Goal: Task Accomplishment & Management: Manage account settings

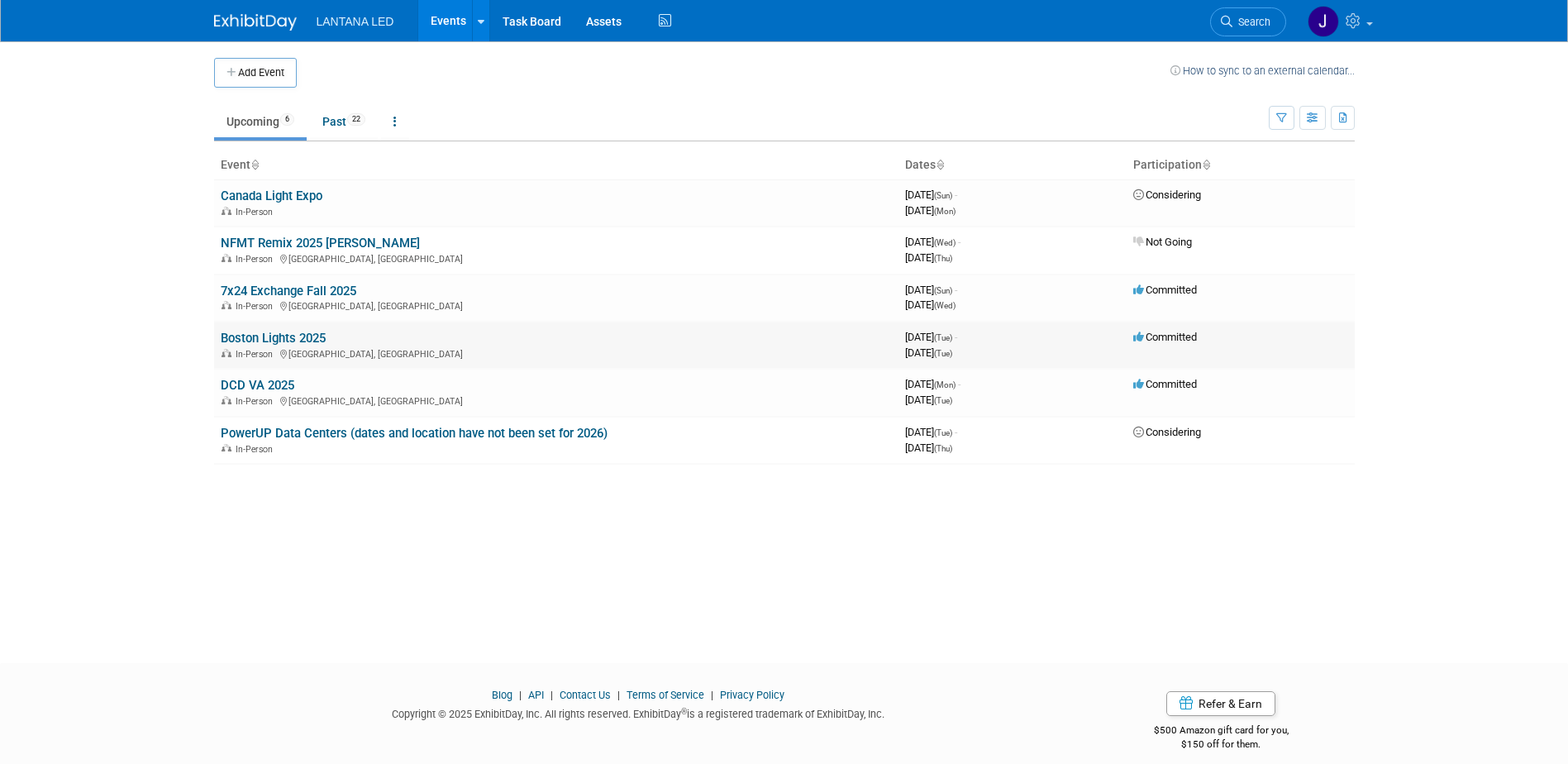
click at [248, 341] on link "Boston Lights 2025" at bounding box center [273, 337] width 105 height 15
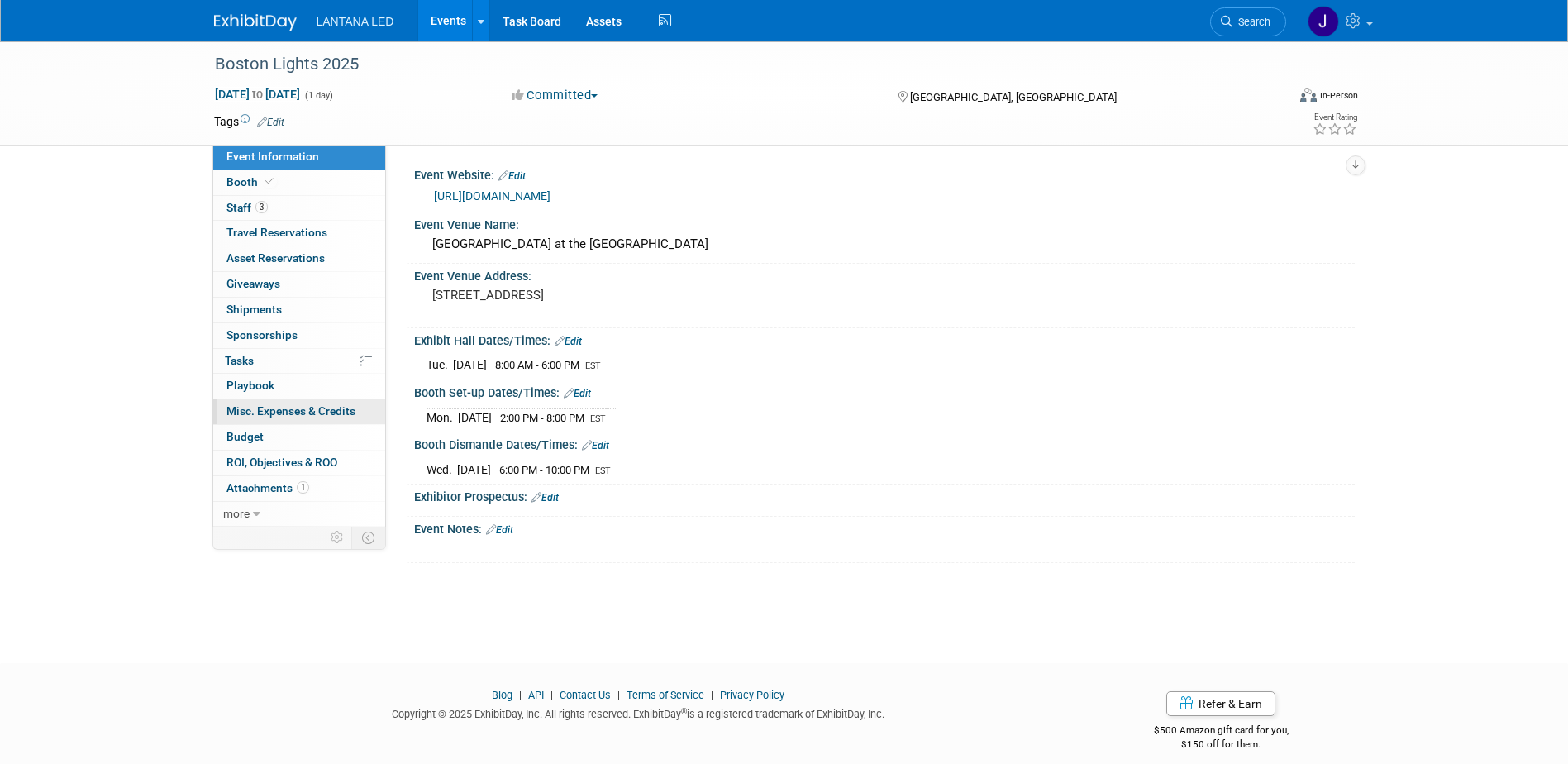
click at [263, 407] on span "Misc. Expenses & Credits 0" at bounding box center [290, 410] width 128 height 13
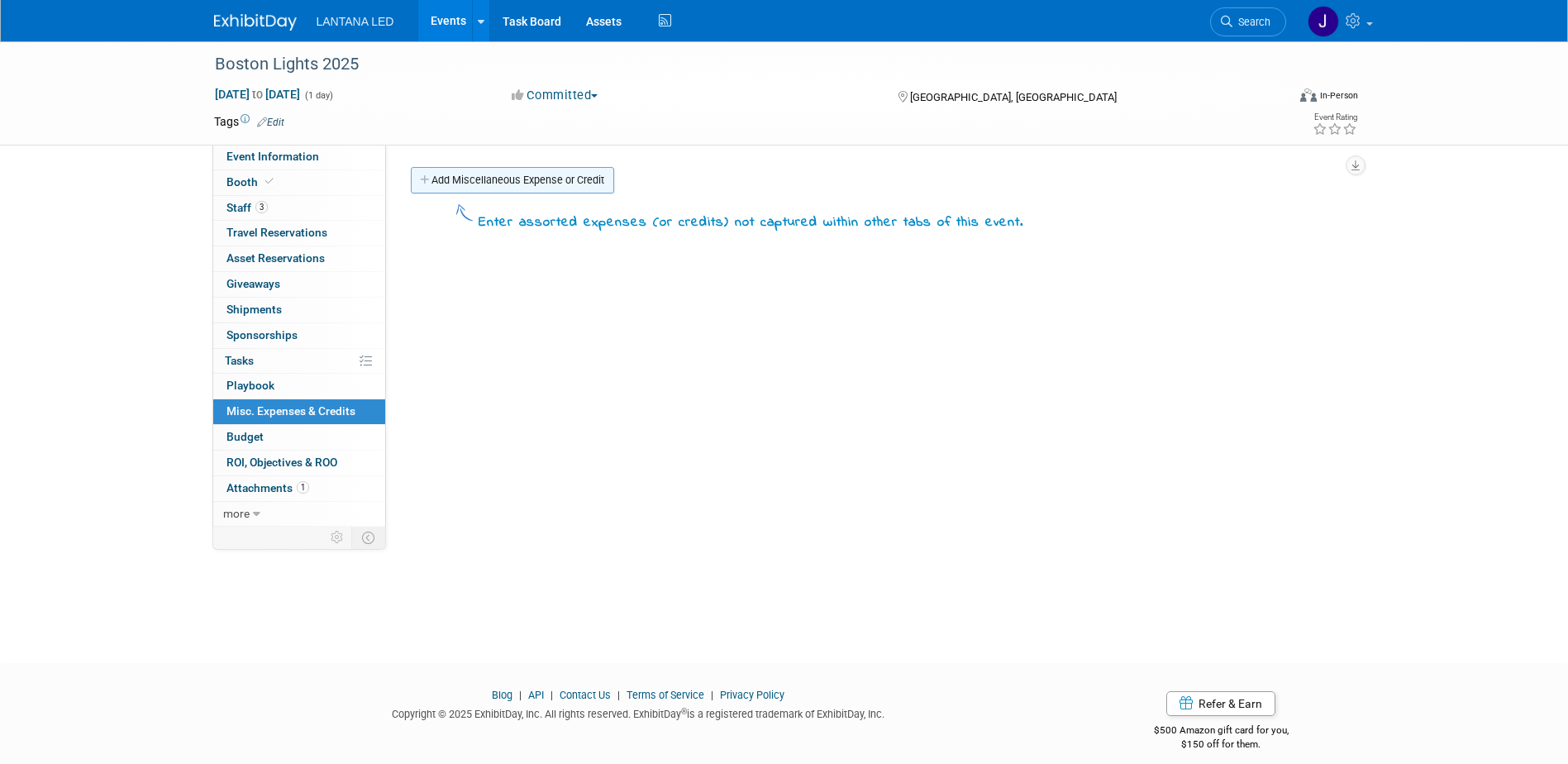
click at [477, 182] on link "Add Miscellaneous Expense or Credit" at bounding box center [512, 180] width 204 height 26
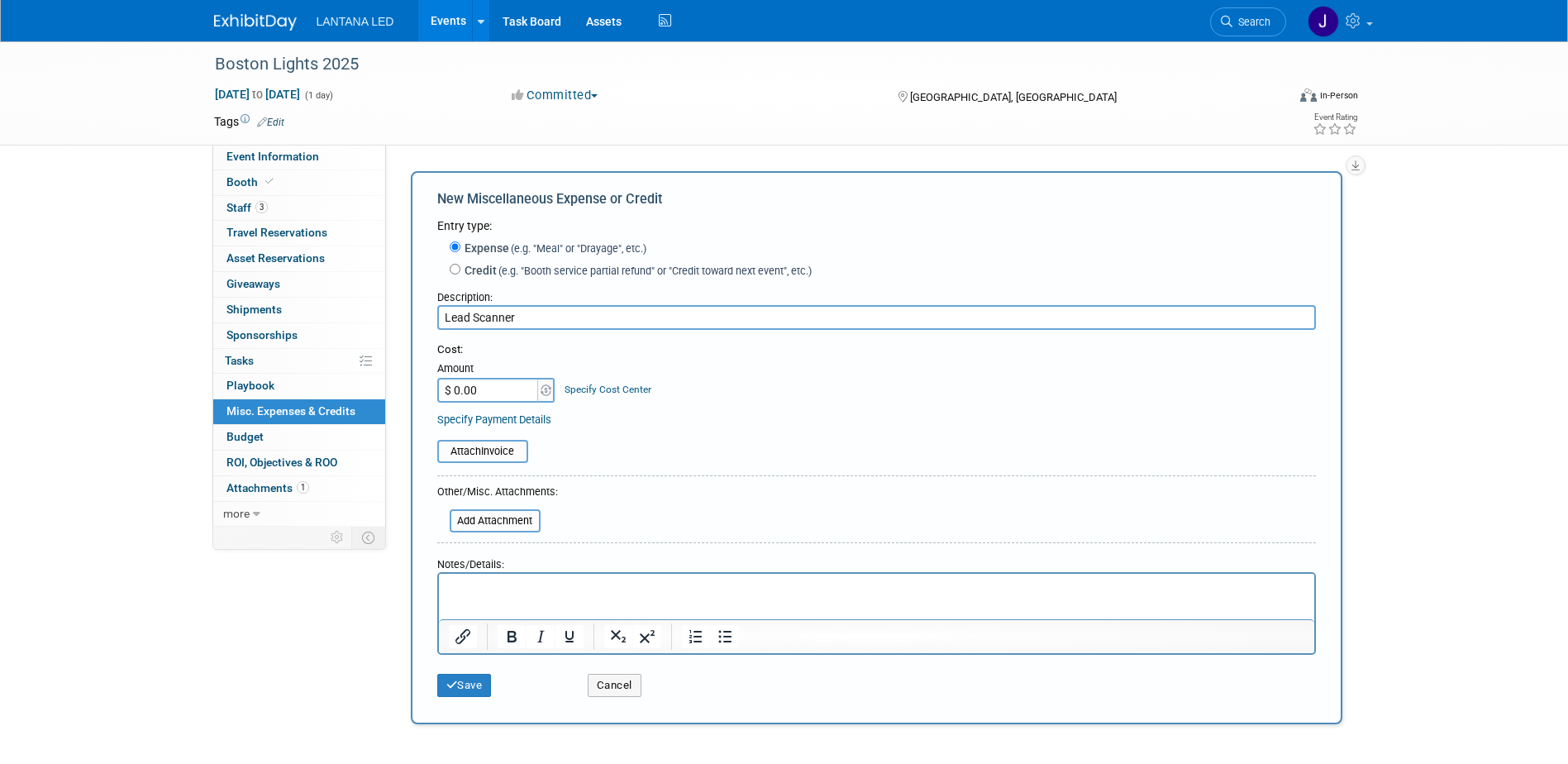
type input "Lead Scanner"
click at [493, 388] on input "$ 0.00" at bounding box center [489, 390] width 103 height 24
type input "$ 225.00"
click at [481, 449] on input "file" at bounding box center [427, 451] width 197 height 20
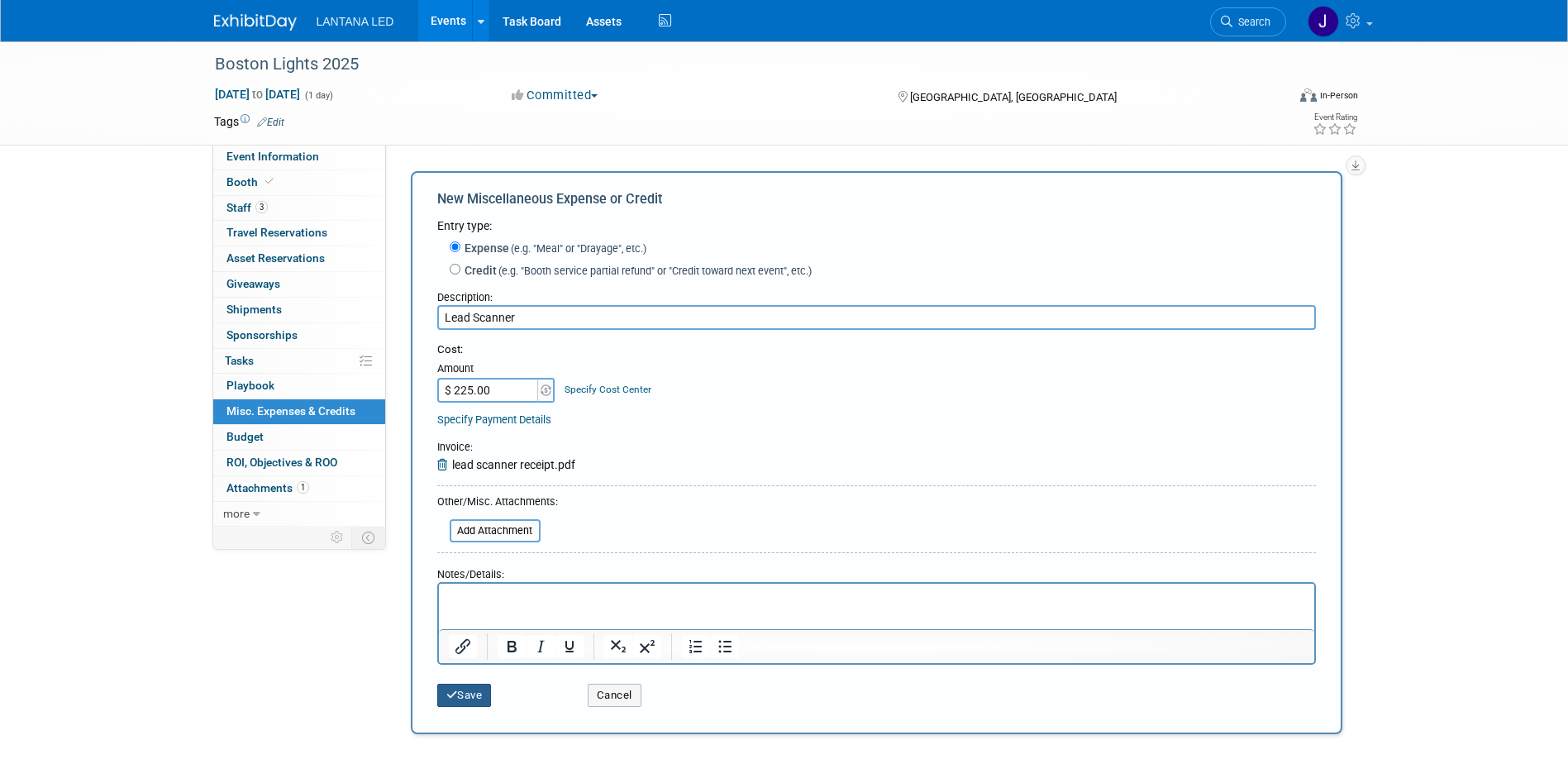
click at [467, 700] on button "Save" at bounding box center [464, 695] width 54 height 23
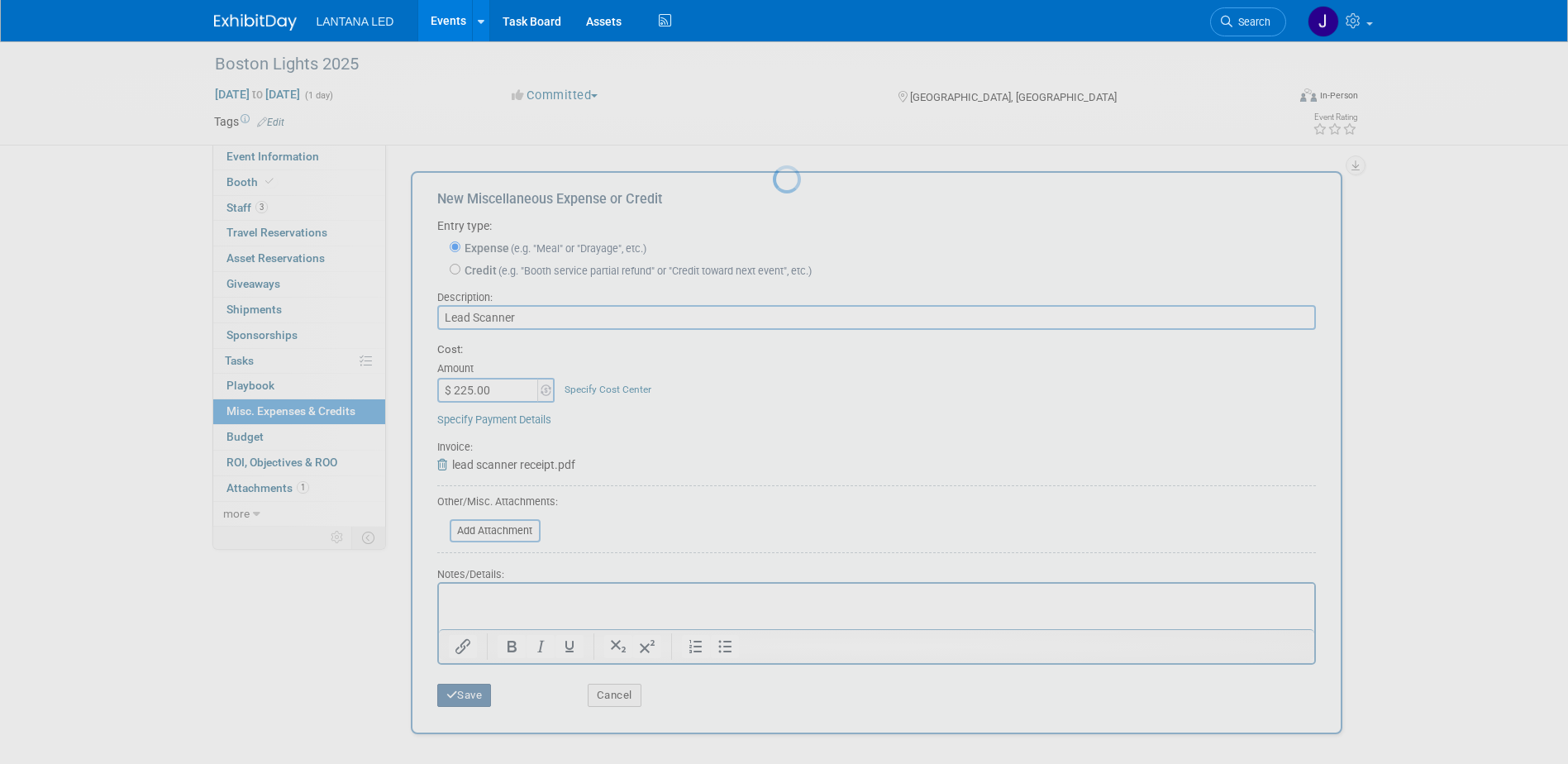
scroll to position [15, 0]
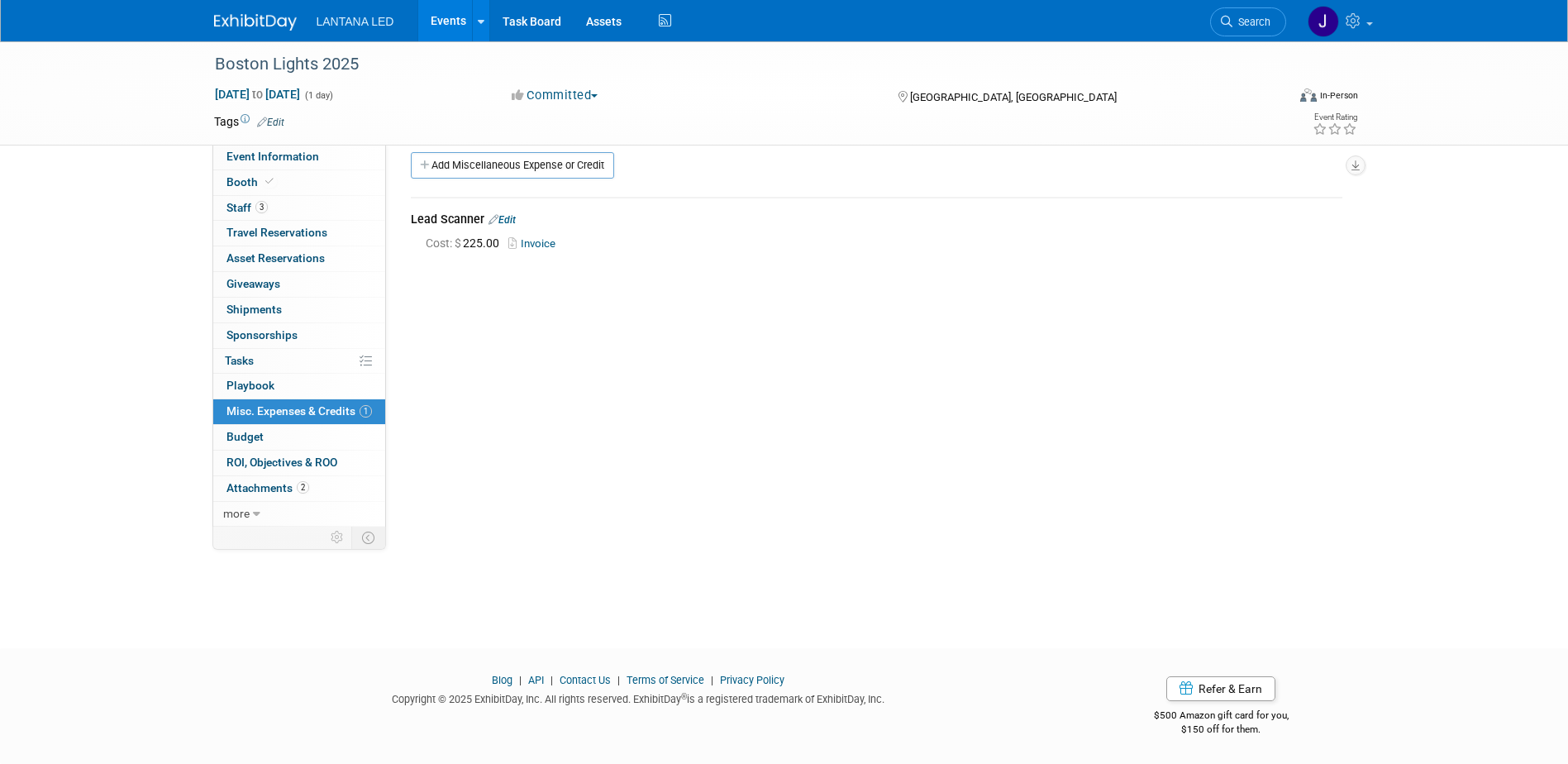
click at [441, 22] on link "Events" at bounding box center [448, 20] width 60 height 41
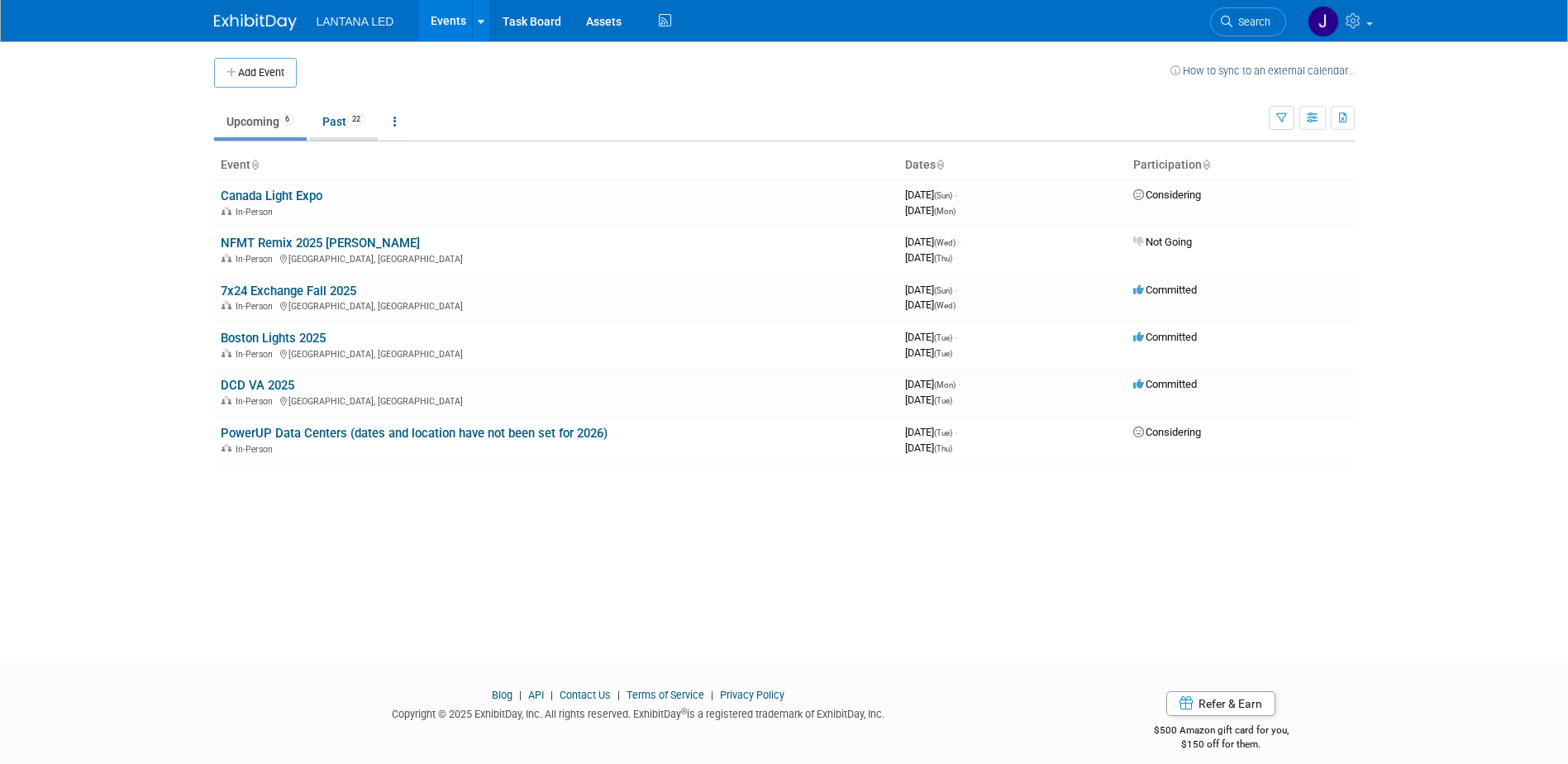
click at [338, 119] on link "Past 22" at bounding box center [344, 122] width 68 height 31
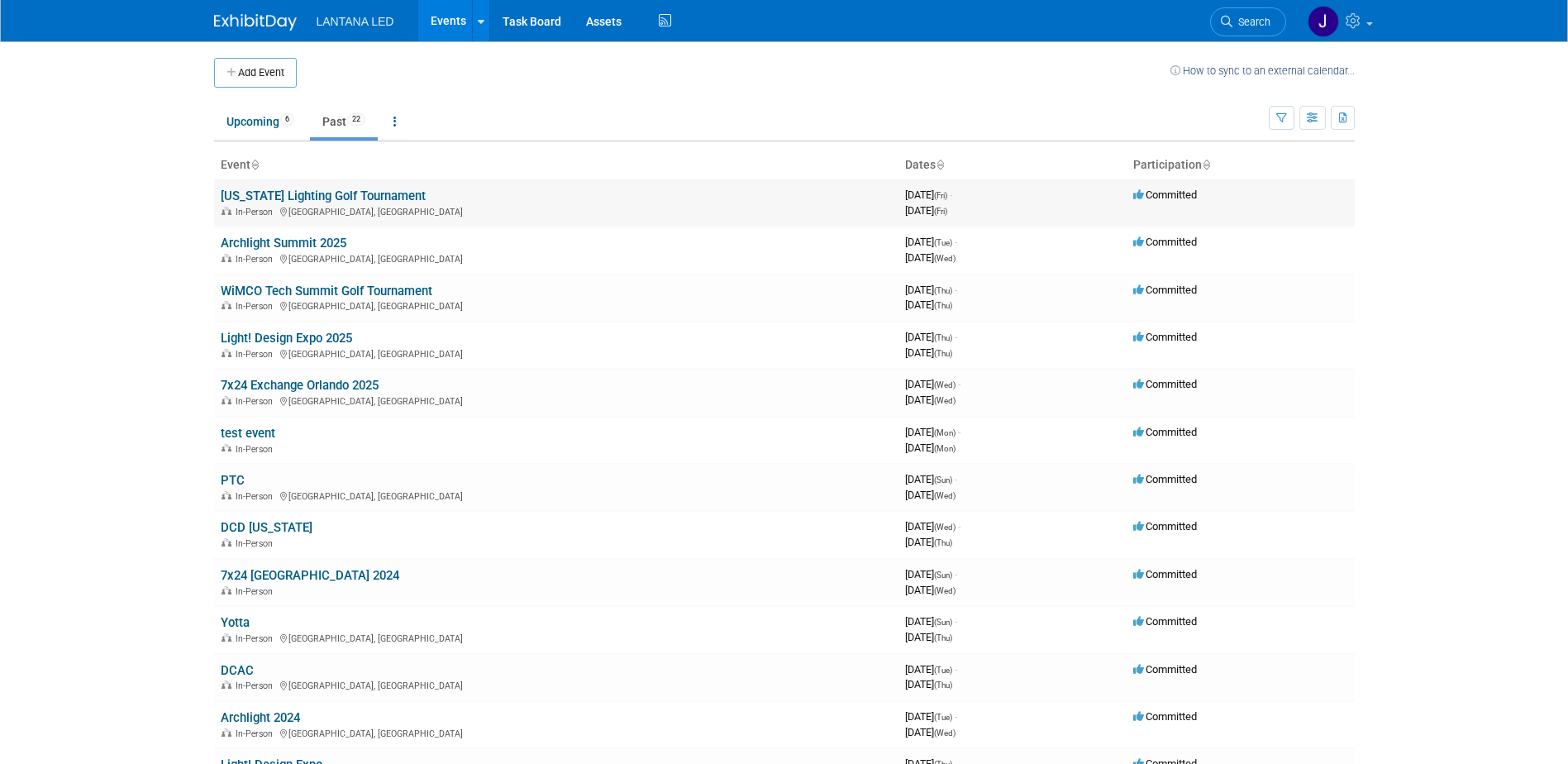
click at [311, 202] on link "[US_STATE] Lighting Golf Tournament" at bounding box center [323, 196] width 205 height 15
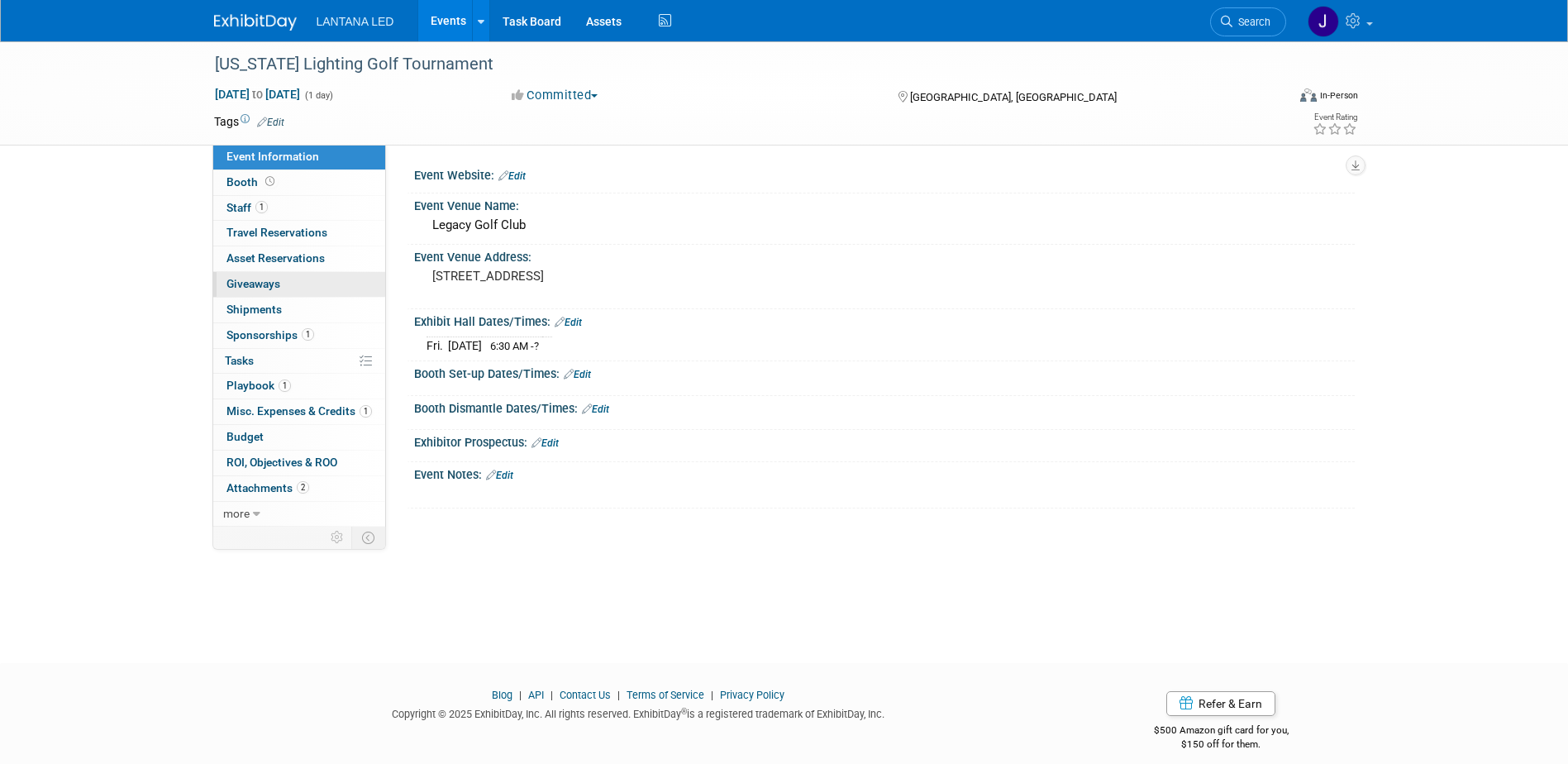
click at [274, 282] on span "Giveaways 0" at bounding box center [253, 283] width 53 height 13
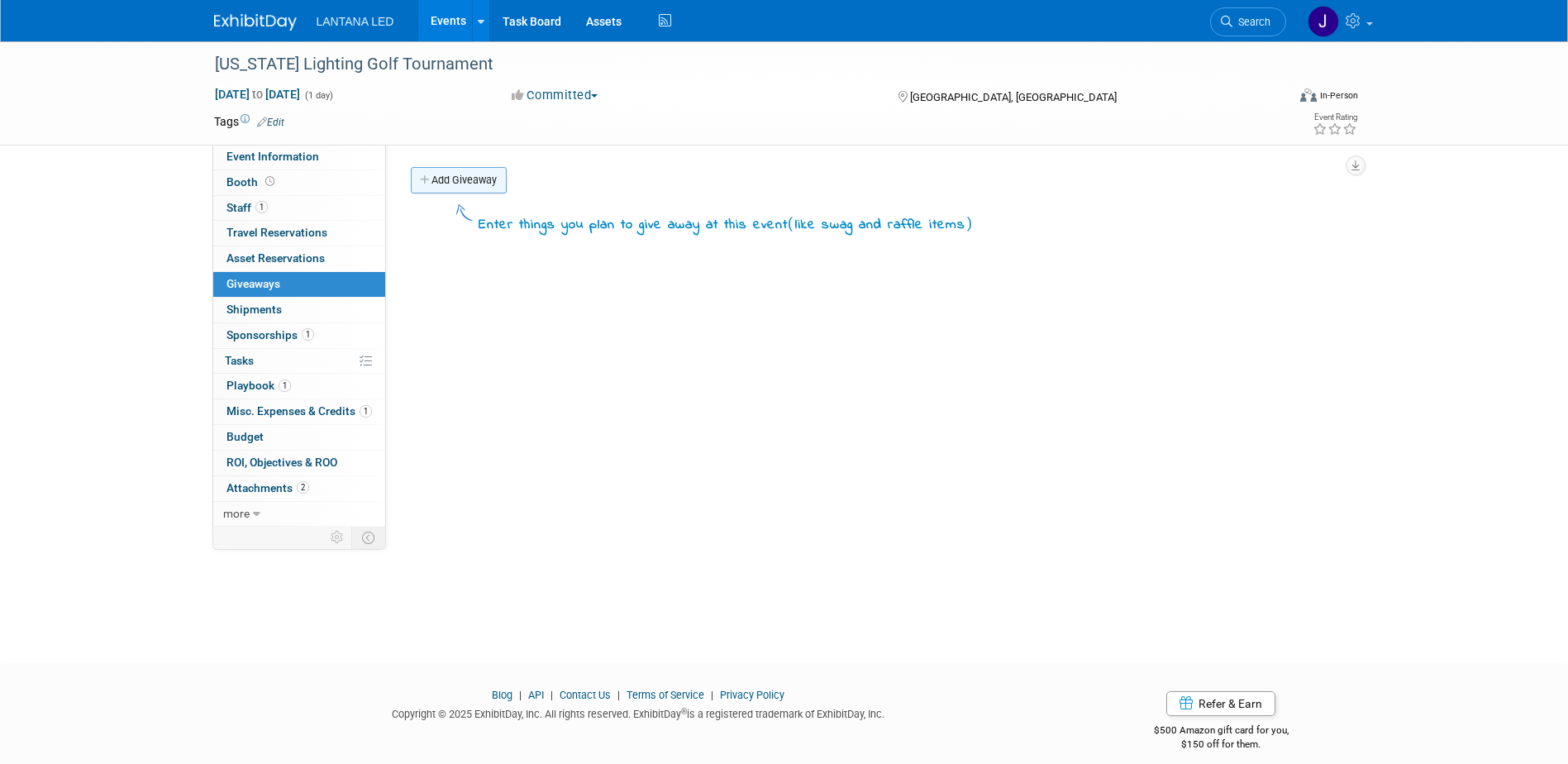
click at [441, 177] on link "Add Giveaway" at bounding box center [459, 180] width 96 height 26
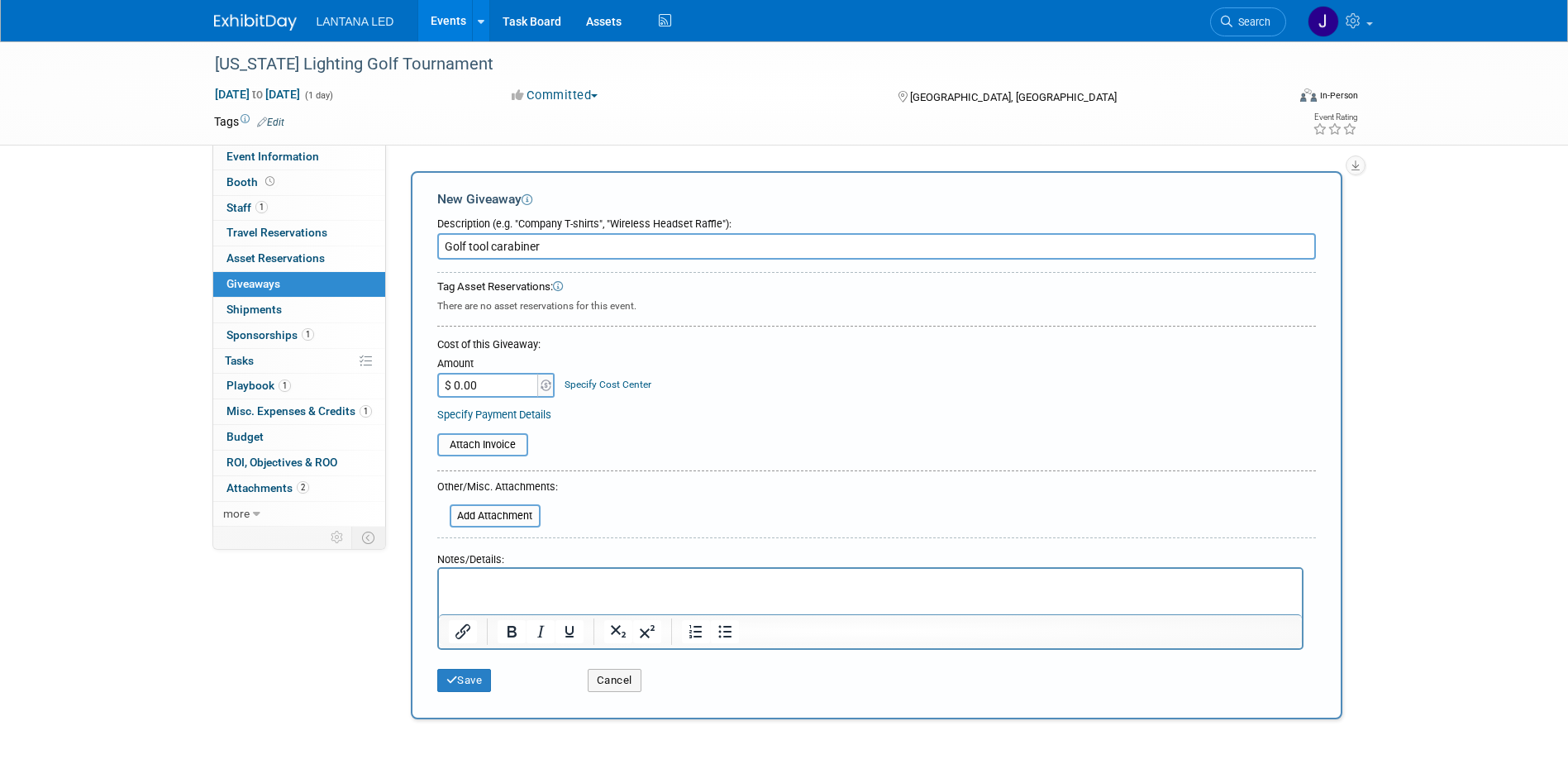
type input "Golf tool carabiner"
click at [644, 588] on p "Rich Text Area. Press ALT-0 for help." at bounding box center [869, 583] width 843 height 17
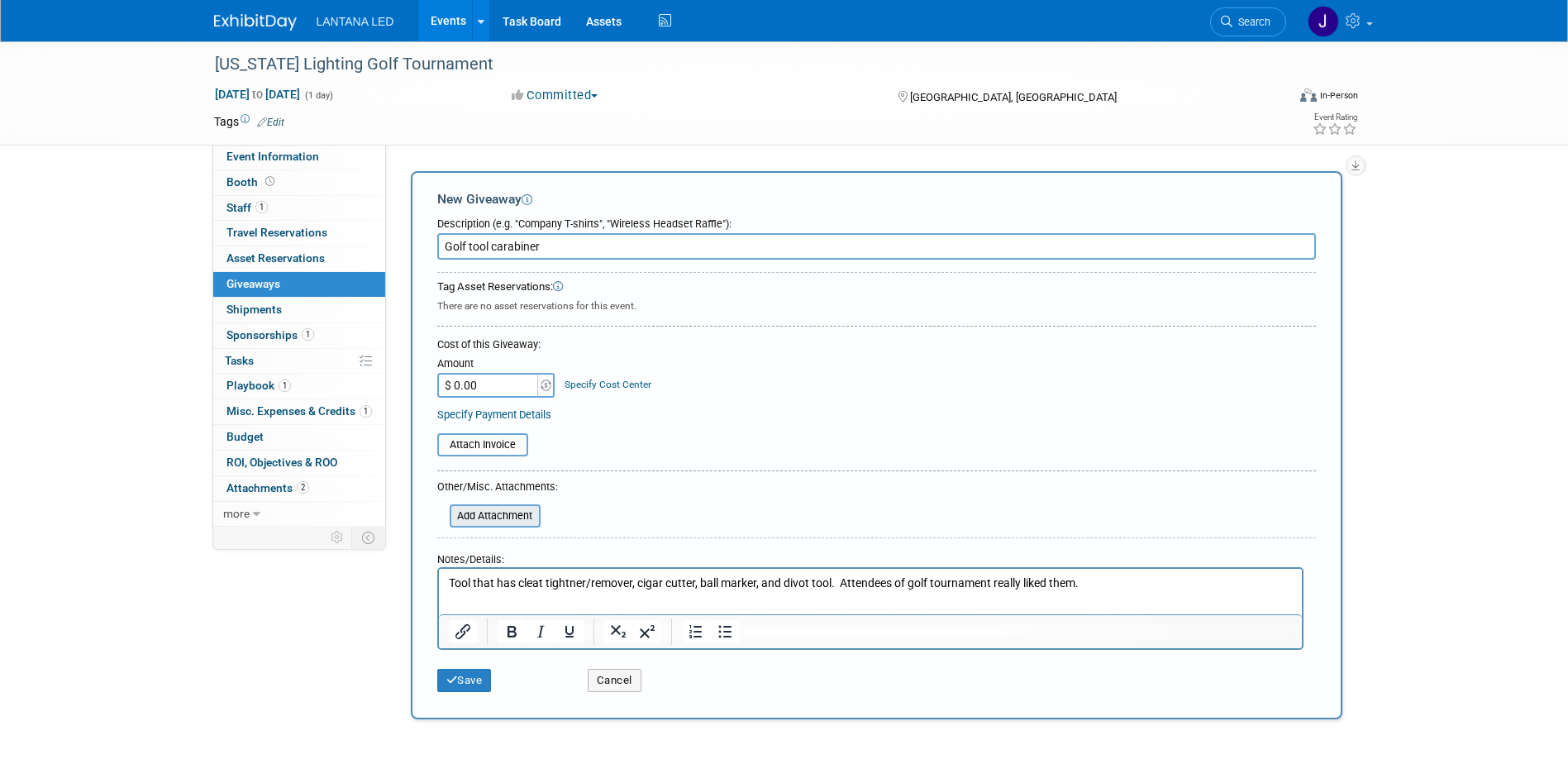
click at [475, 517] on input "file" at bounding box center [440, 516] width 197 height 20
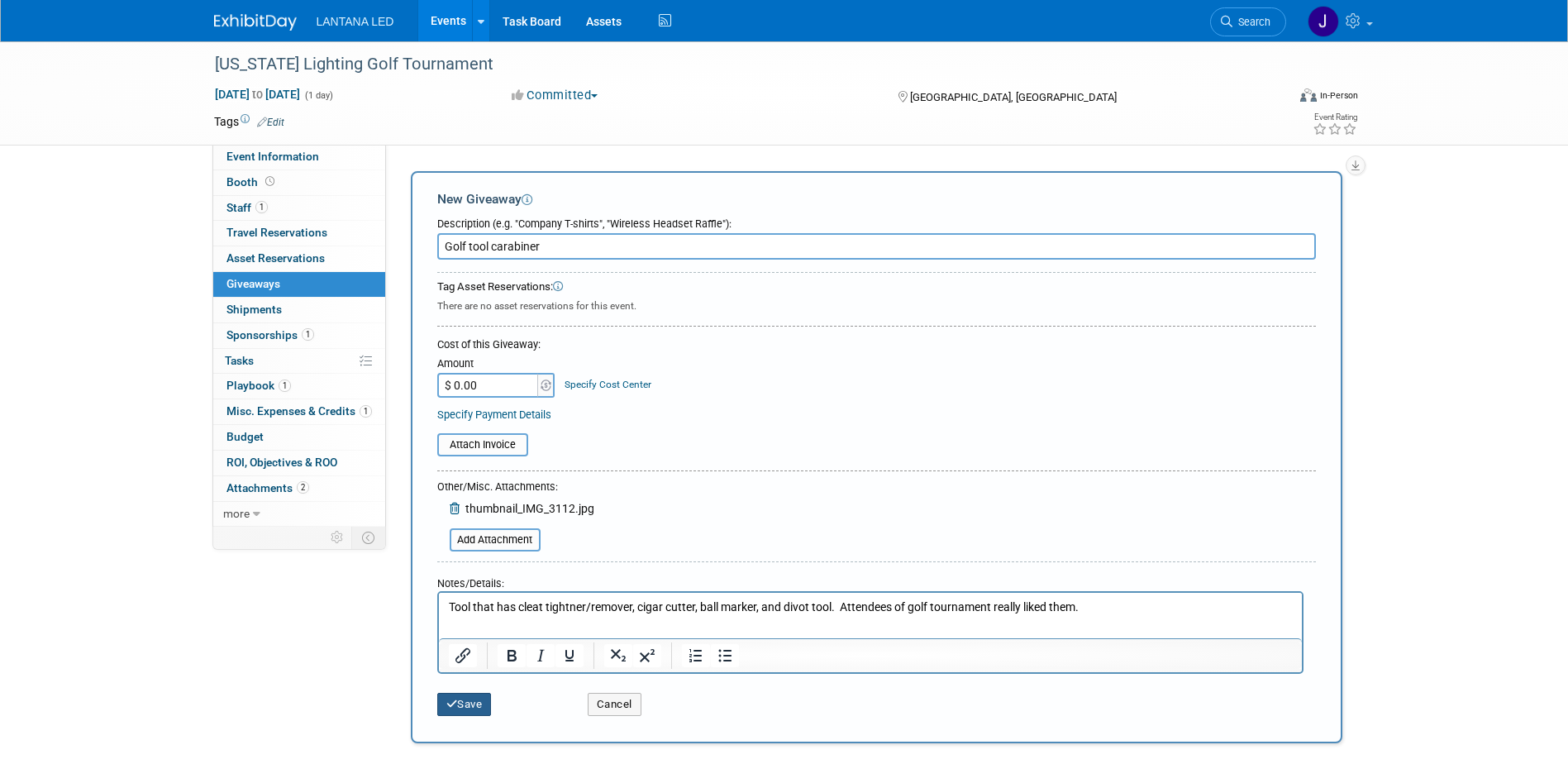
click at [465, 705] on button "Save" at bounding box center [464, 704] width 54 height 23
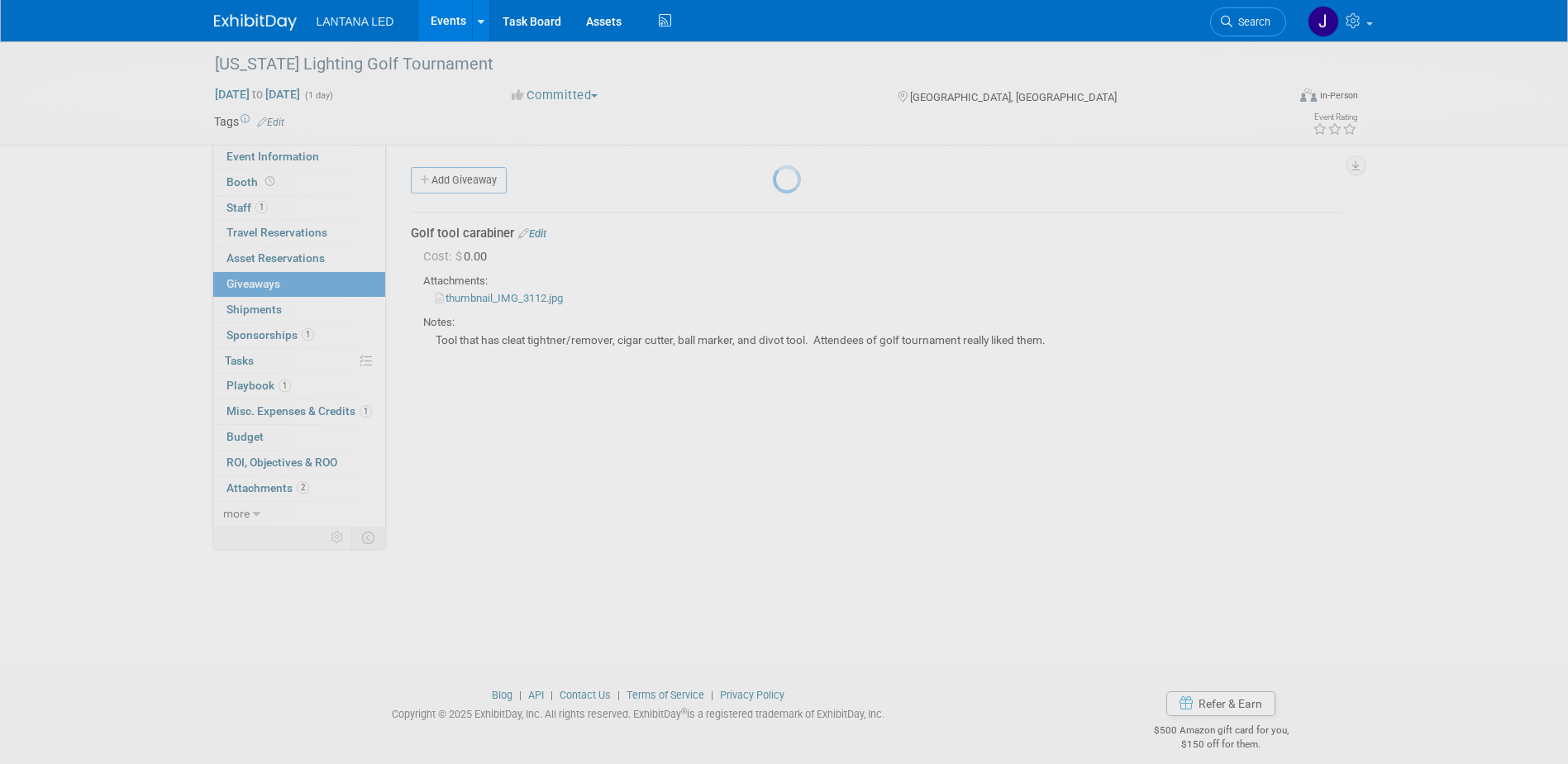
scroll to position [15, 0]
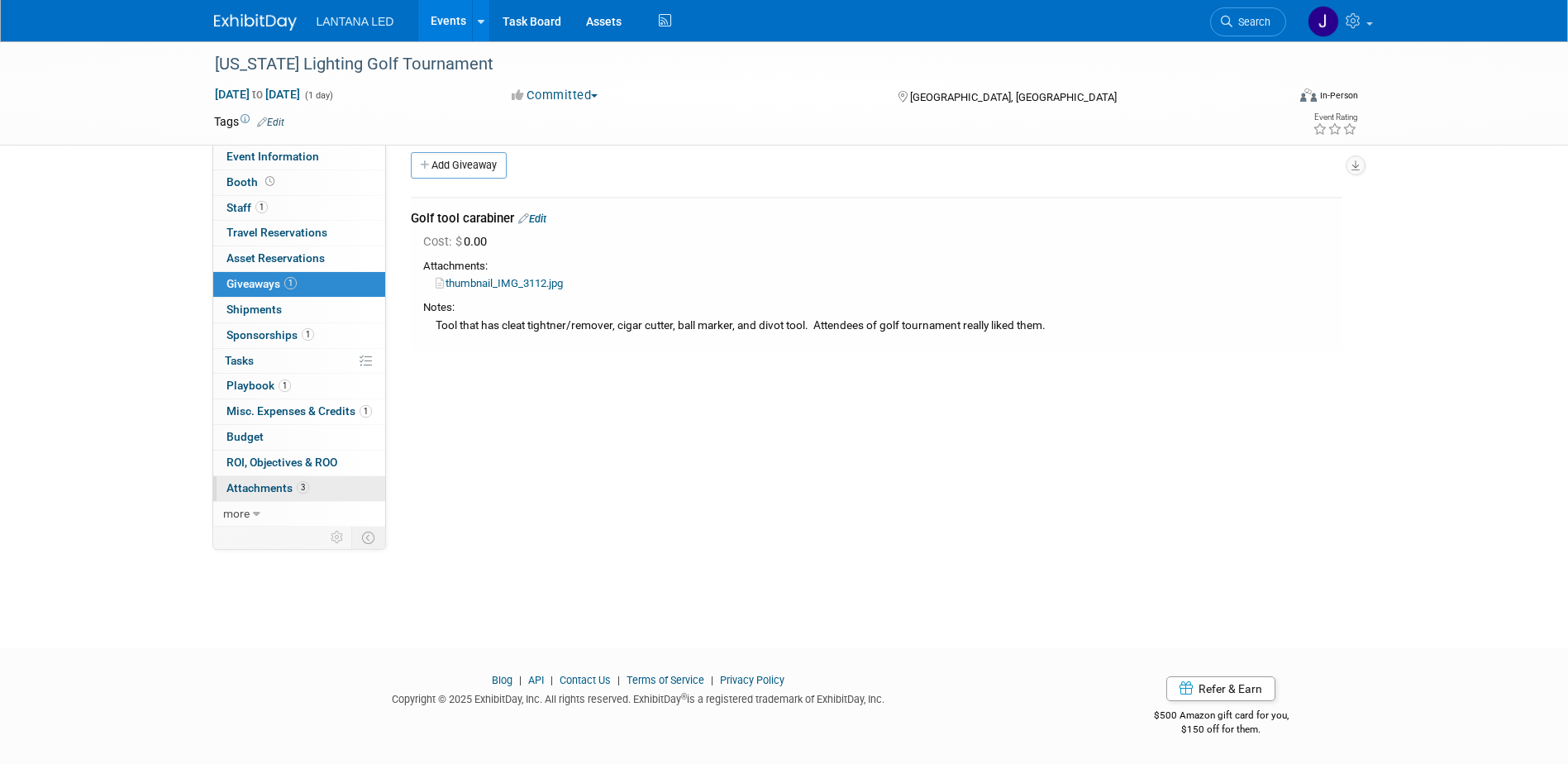
click at [268, 488] on span "Attachments 3" at bounding box center [267, 487] width 83 height 13
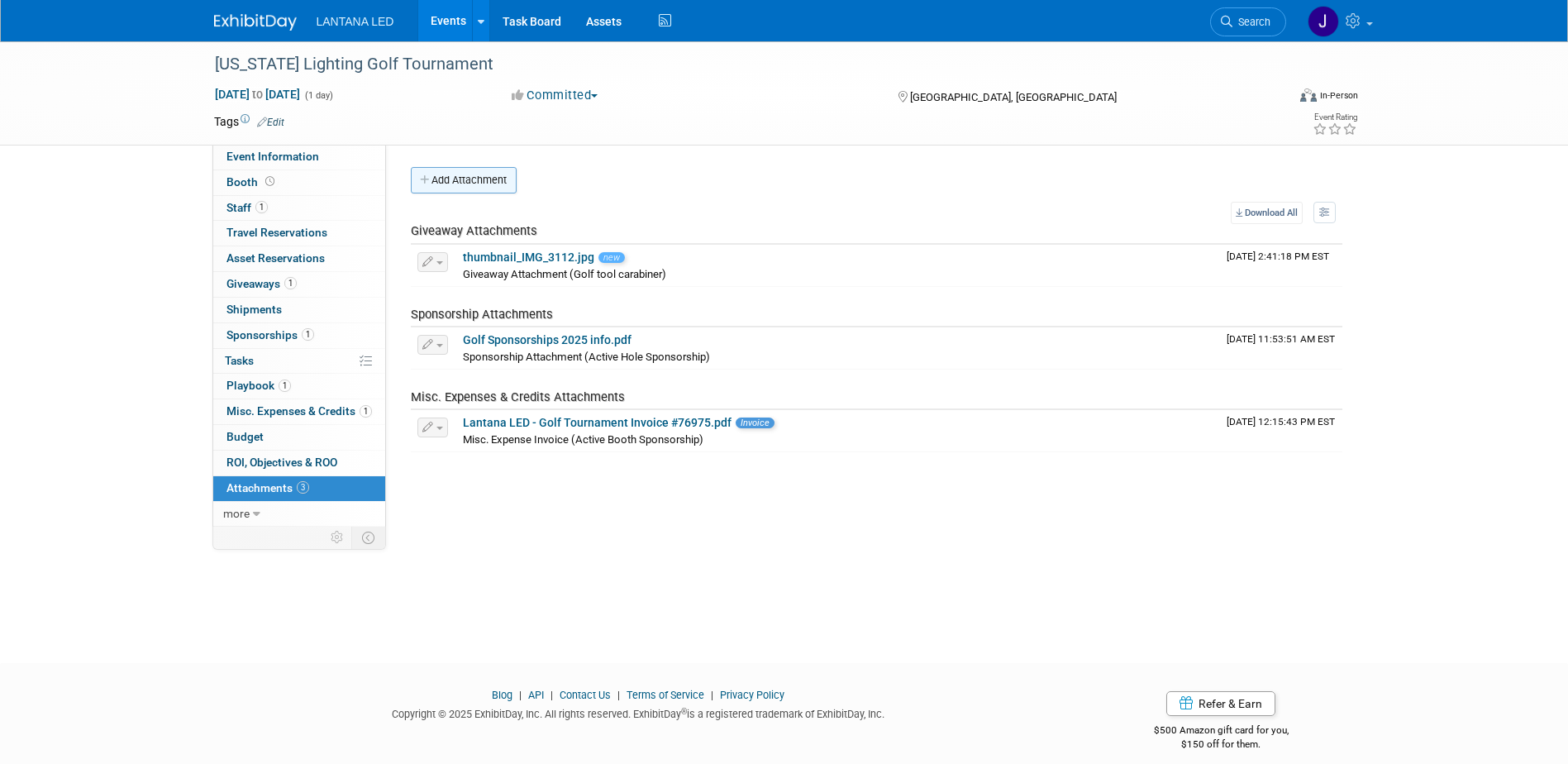
click at [454, 177] on button "Add Attachment" at bounding box center [463, 180] width 106 height 26
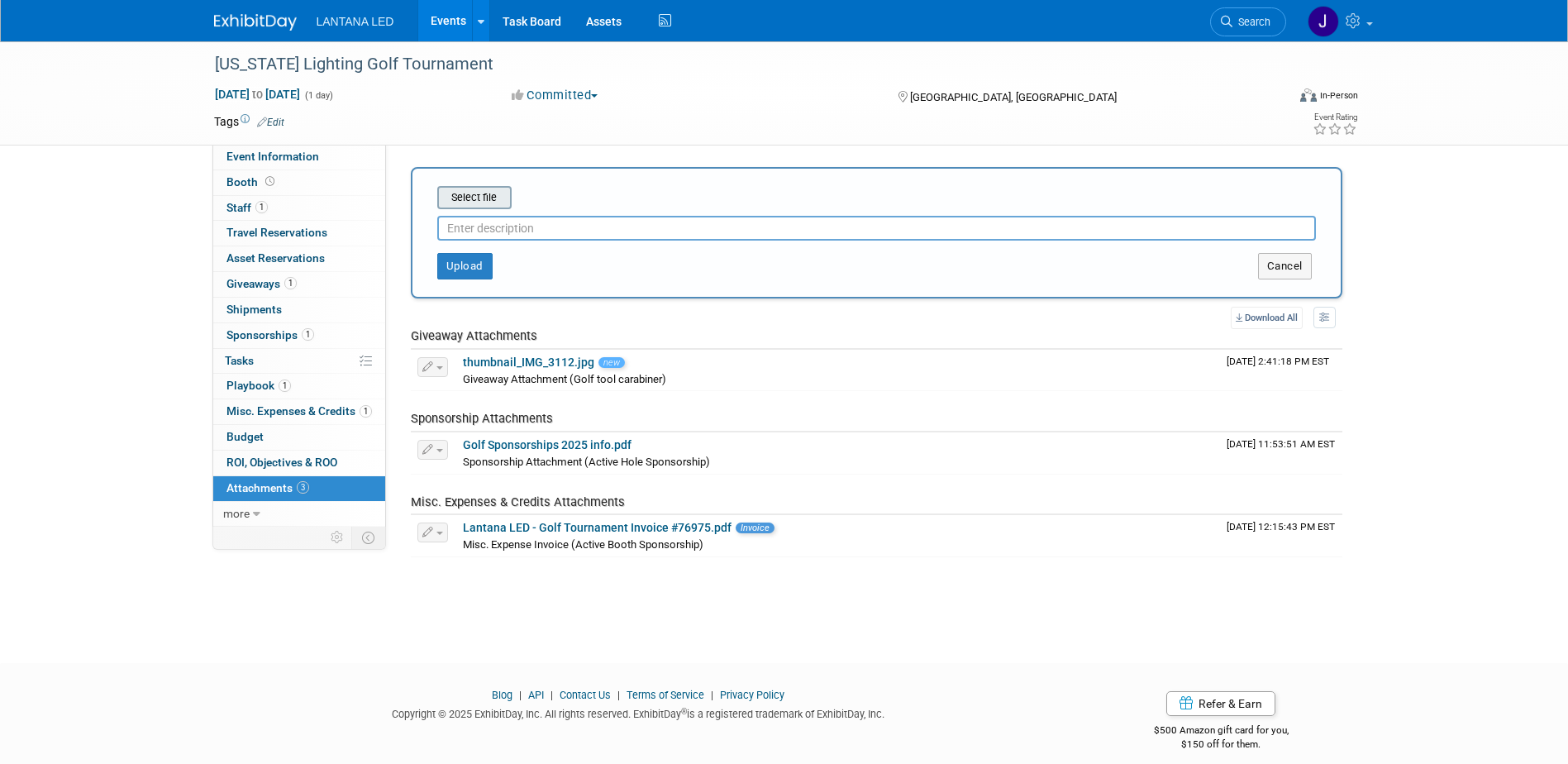
click at [454, 197] on input "file" at bounding box center [411, 198] width 197 height 20
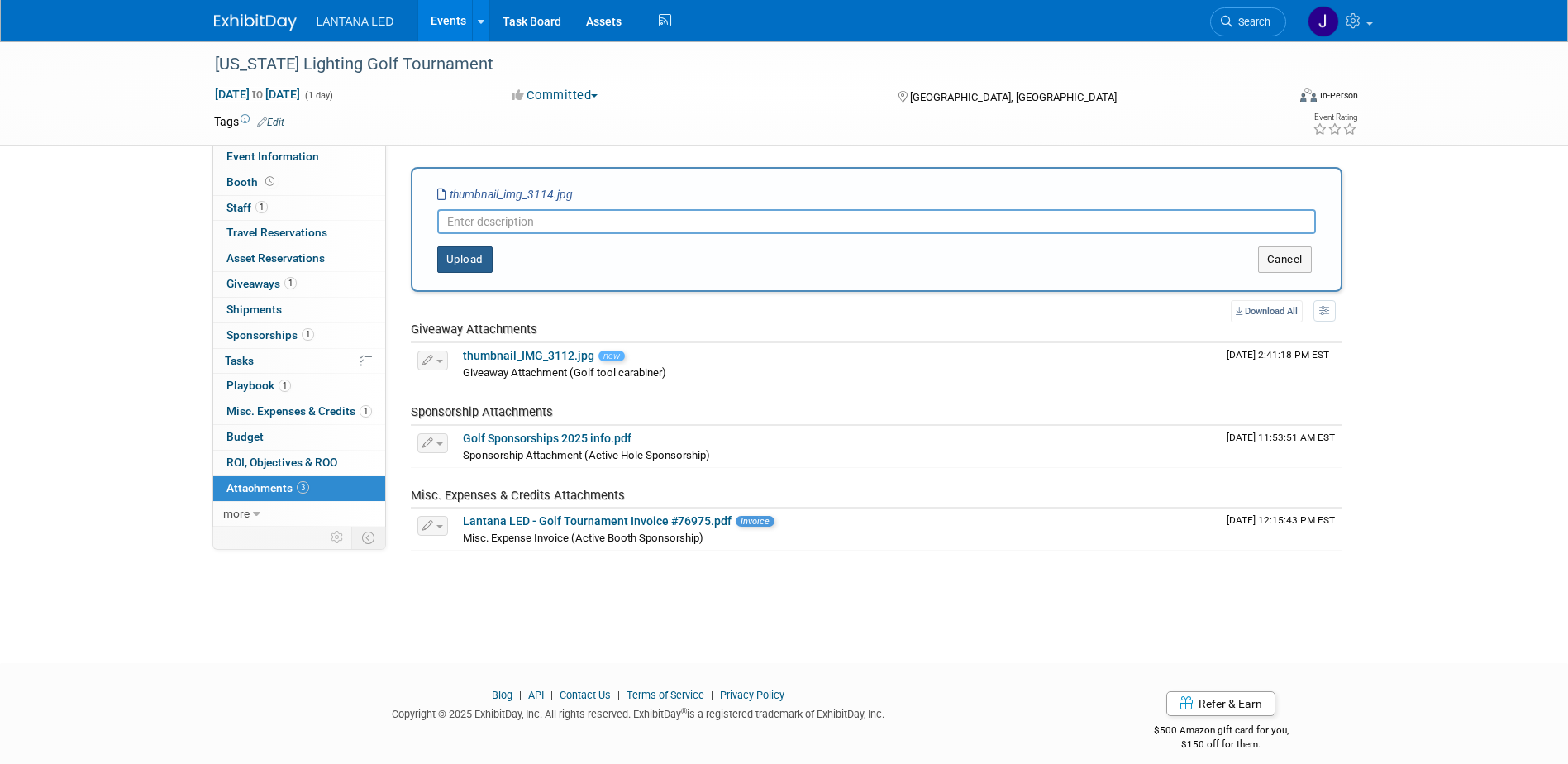
click at [468, 263] on button "Upload" at bounding box center [464, 260] width 55 height 26
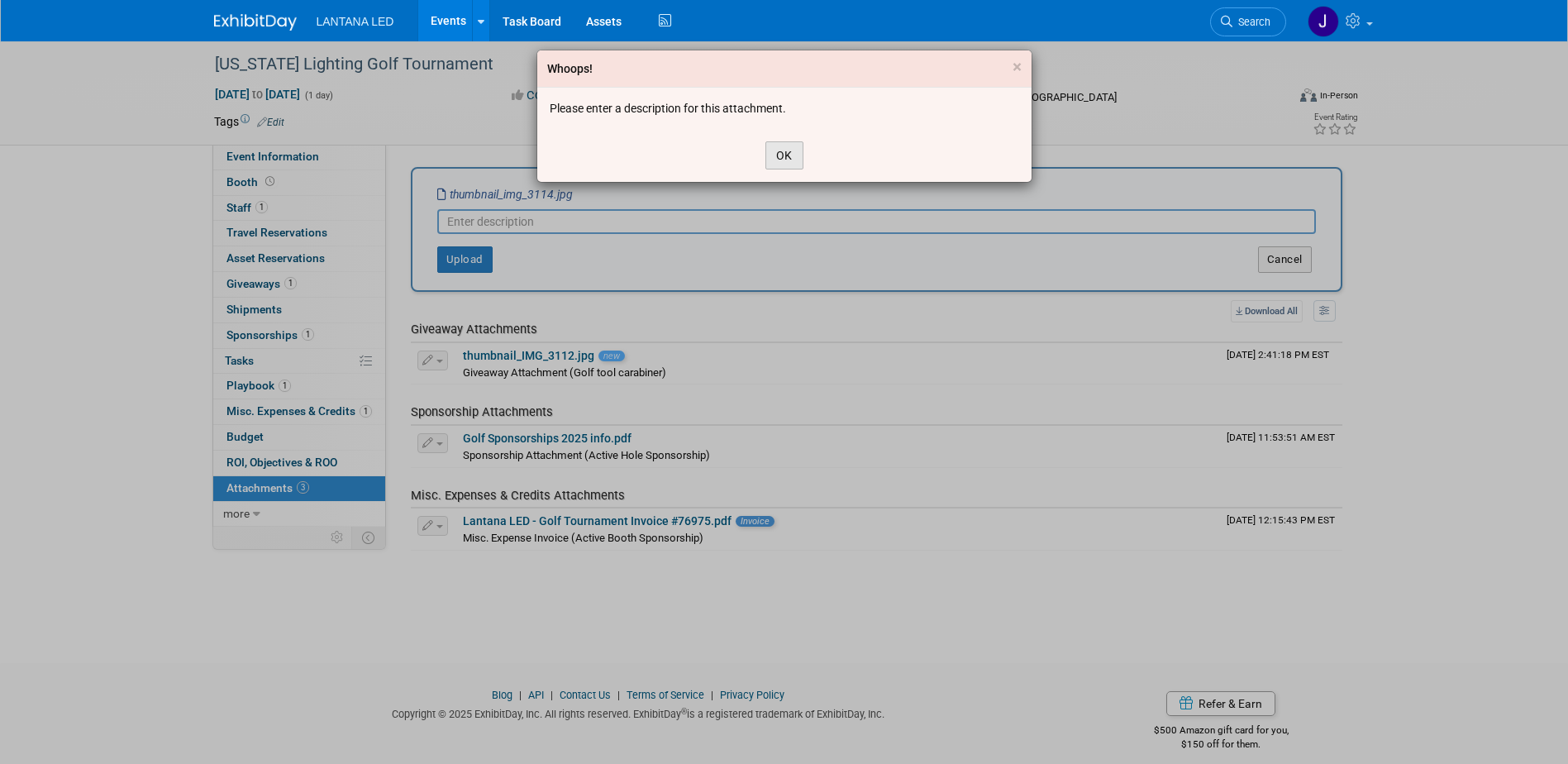
click at [781, 160] on button "OK" at bounding box center [784, 156] width 38 height 28
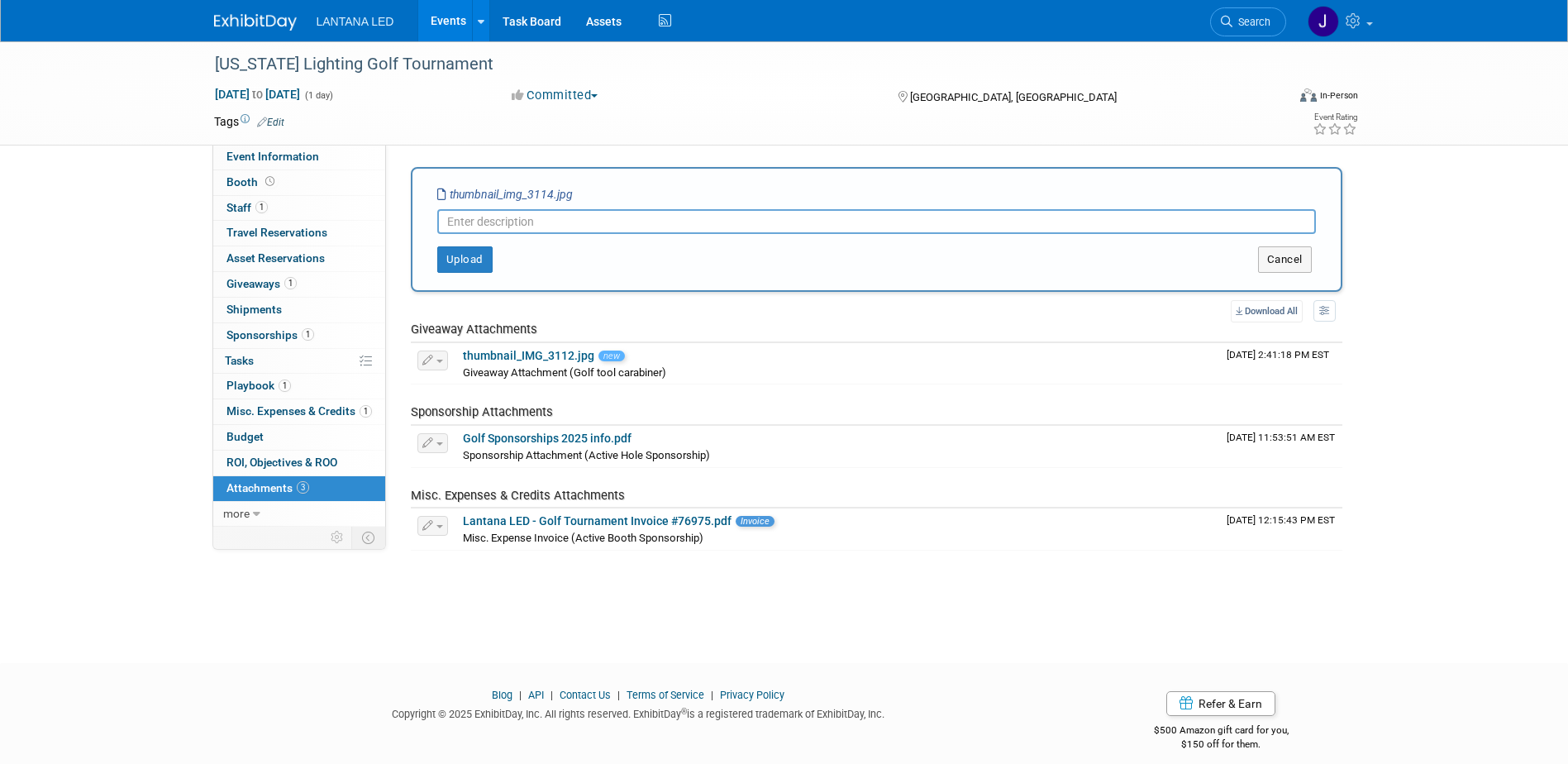
click at [621, 217] on input "text" at bounding box center [876, 221] width 878 height 24
click at [459, 261] on button "Upload" at bounding box center [464, 260] width 55 height 26
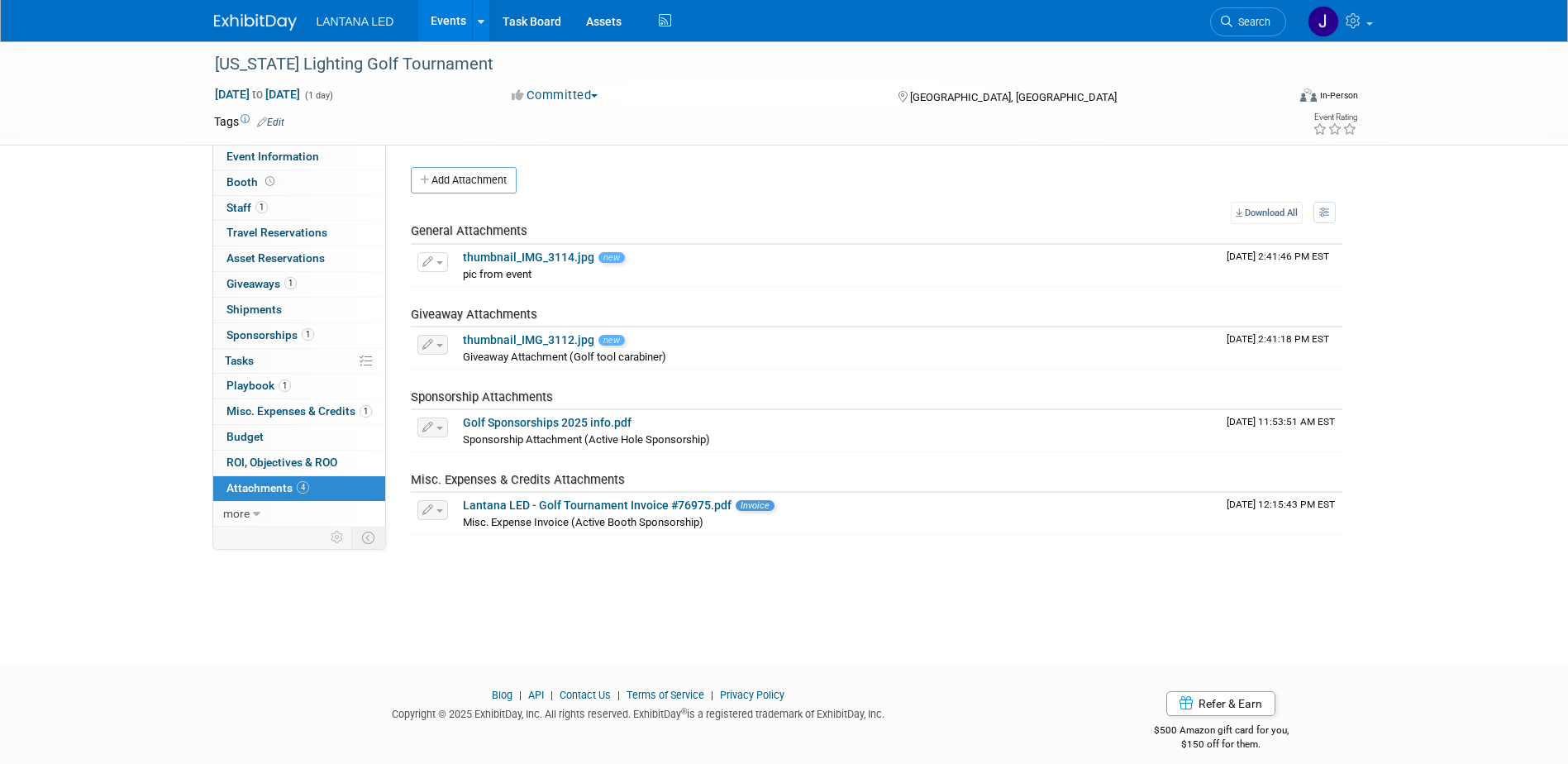
click at [458, 184] on button "Add Attachment" at bounding box center [463, 180] width 106 height 26
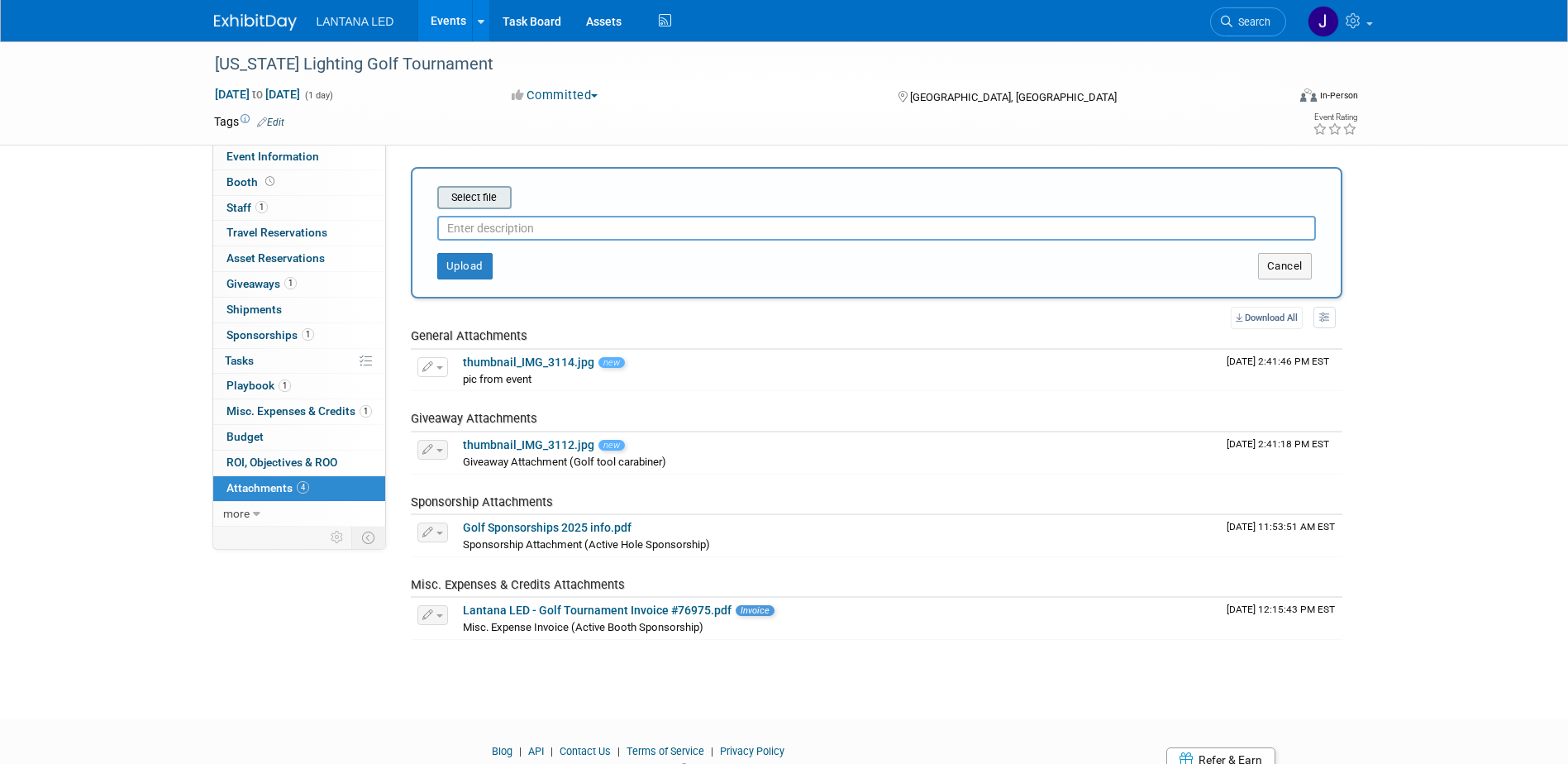
click at [460, 198] on input "file" at bounding box center [411, 198] width 197 height 20
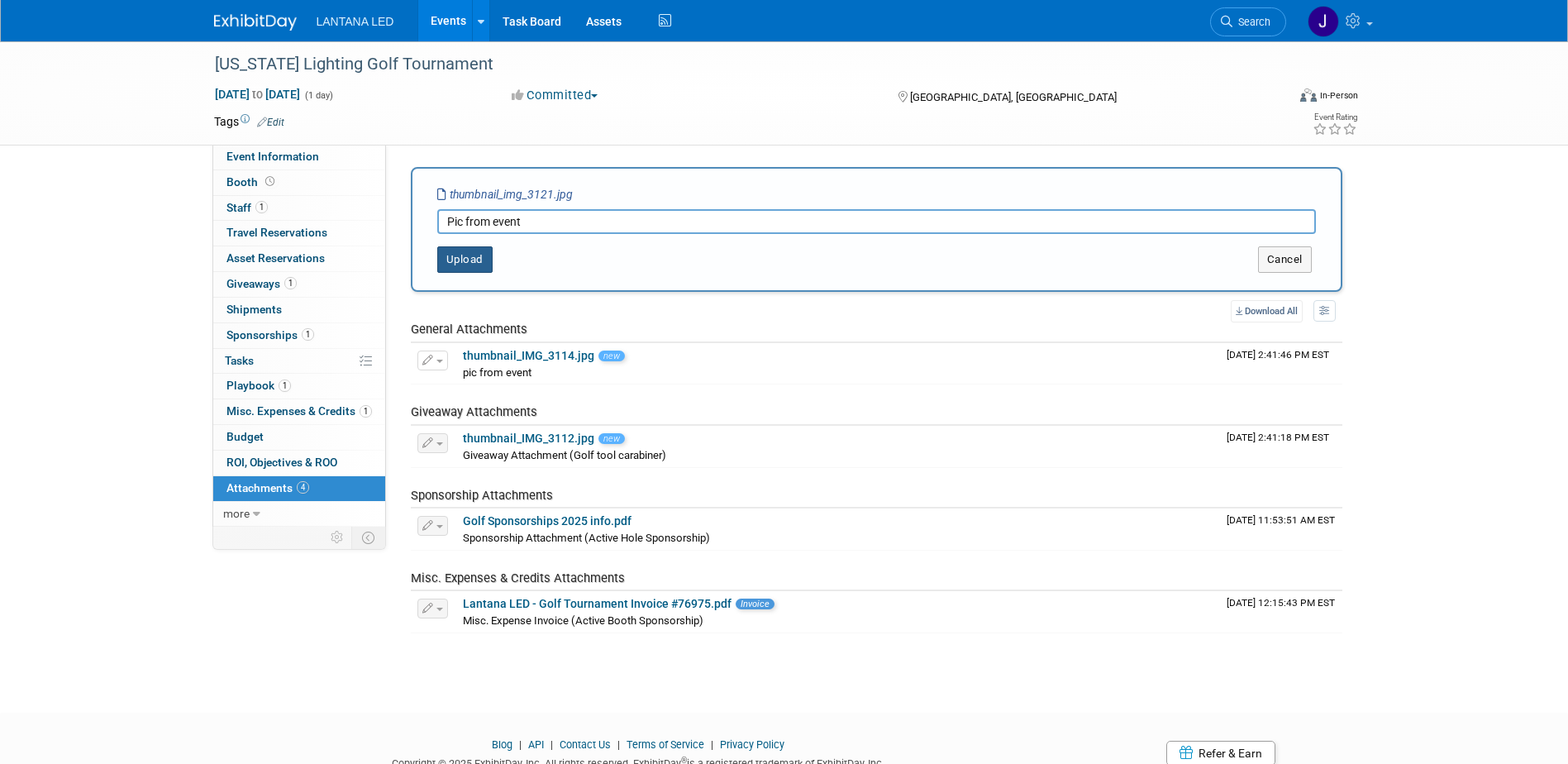
type input "Pic from event"
click at [468, 261] on button "Upload" at bounding box center [464, 260] width 55 height 26
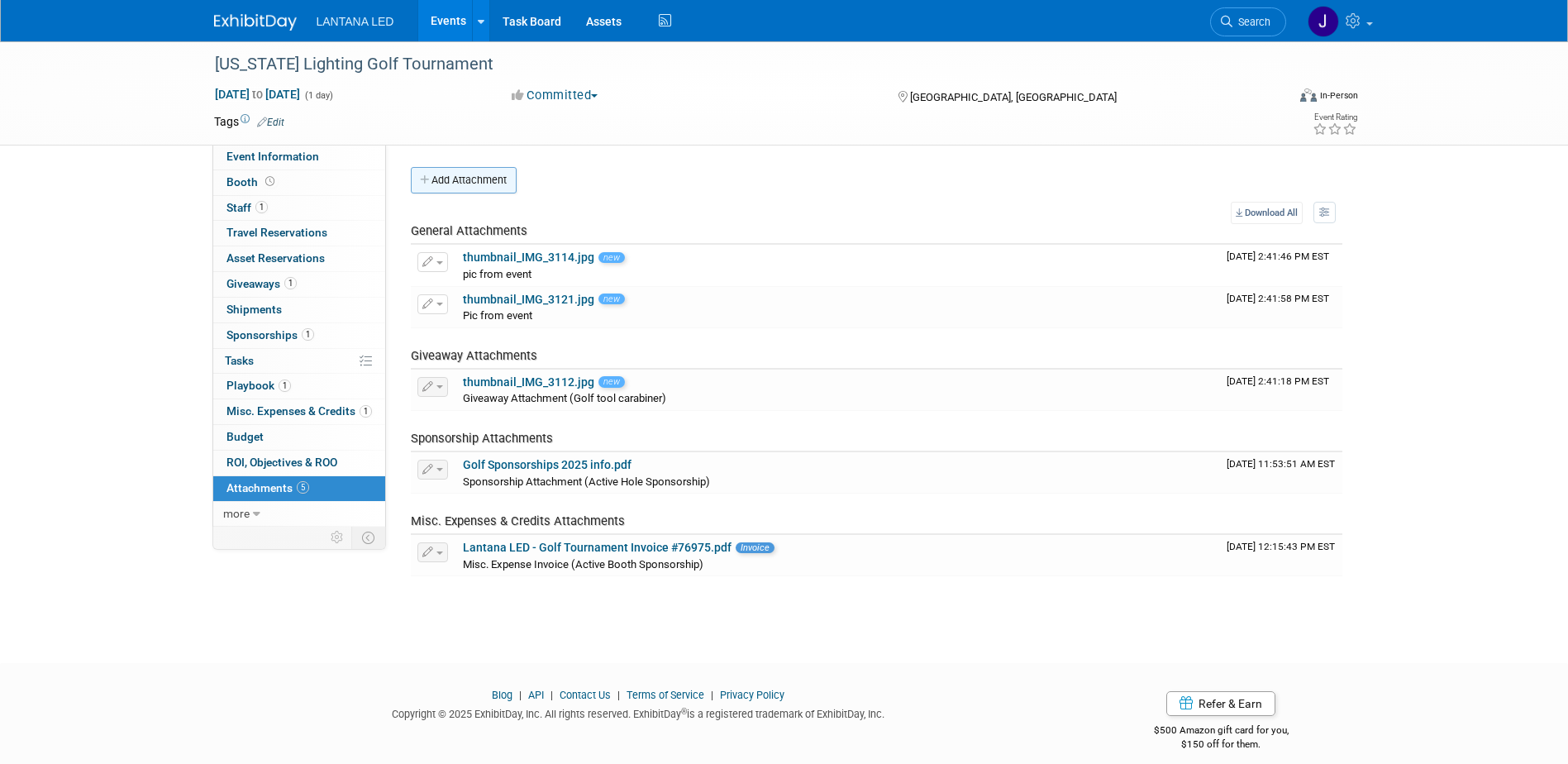
click at [465, 189] on button "Add Attachment" at bounding box center [463, 180] width 106 height 26
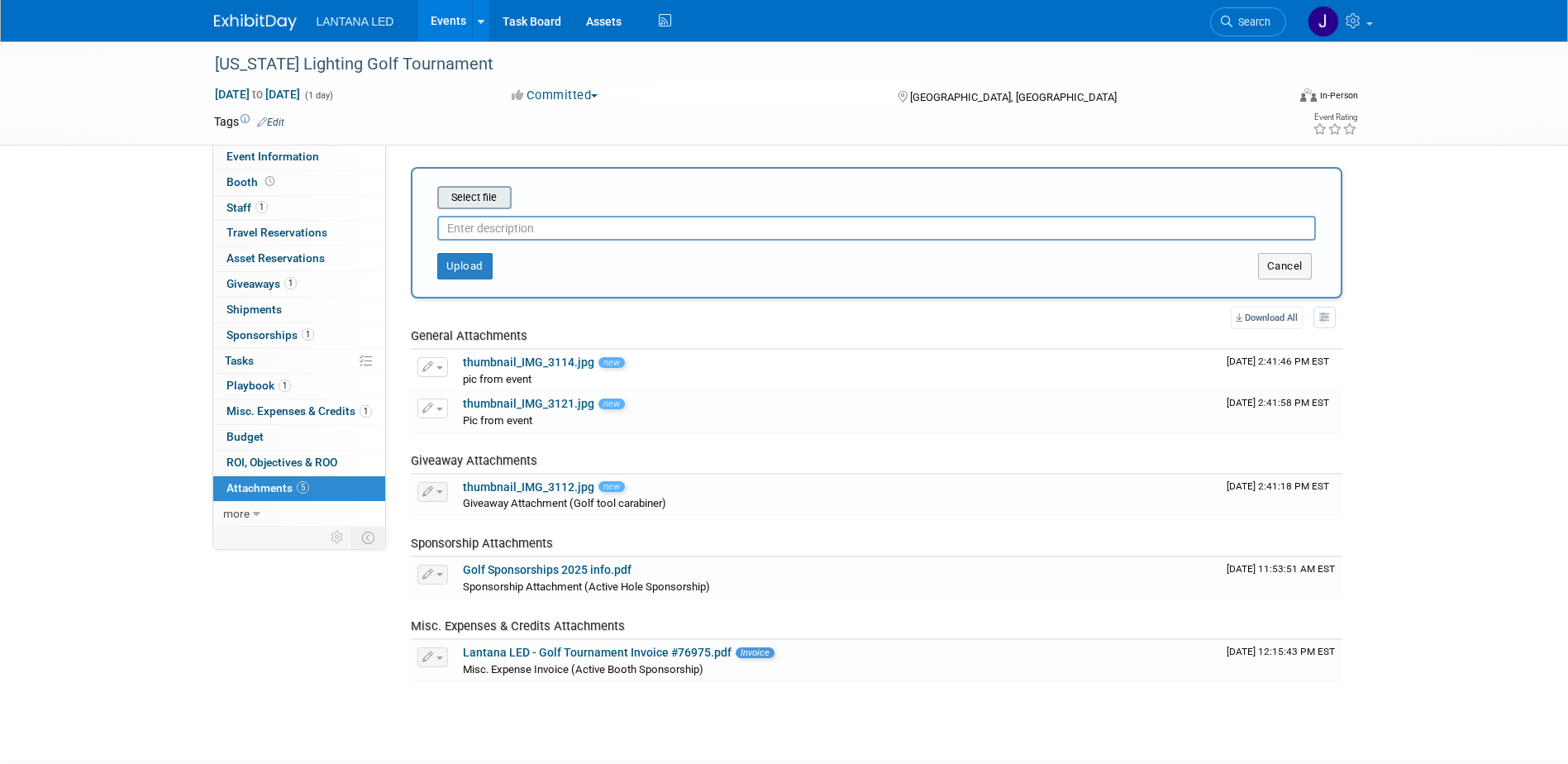
click at [465, 195] on input "file" at bounding box center [411, 198] width 197 height 20
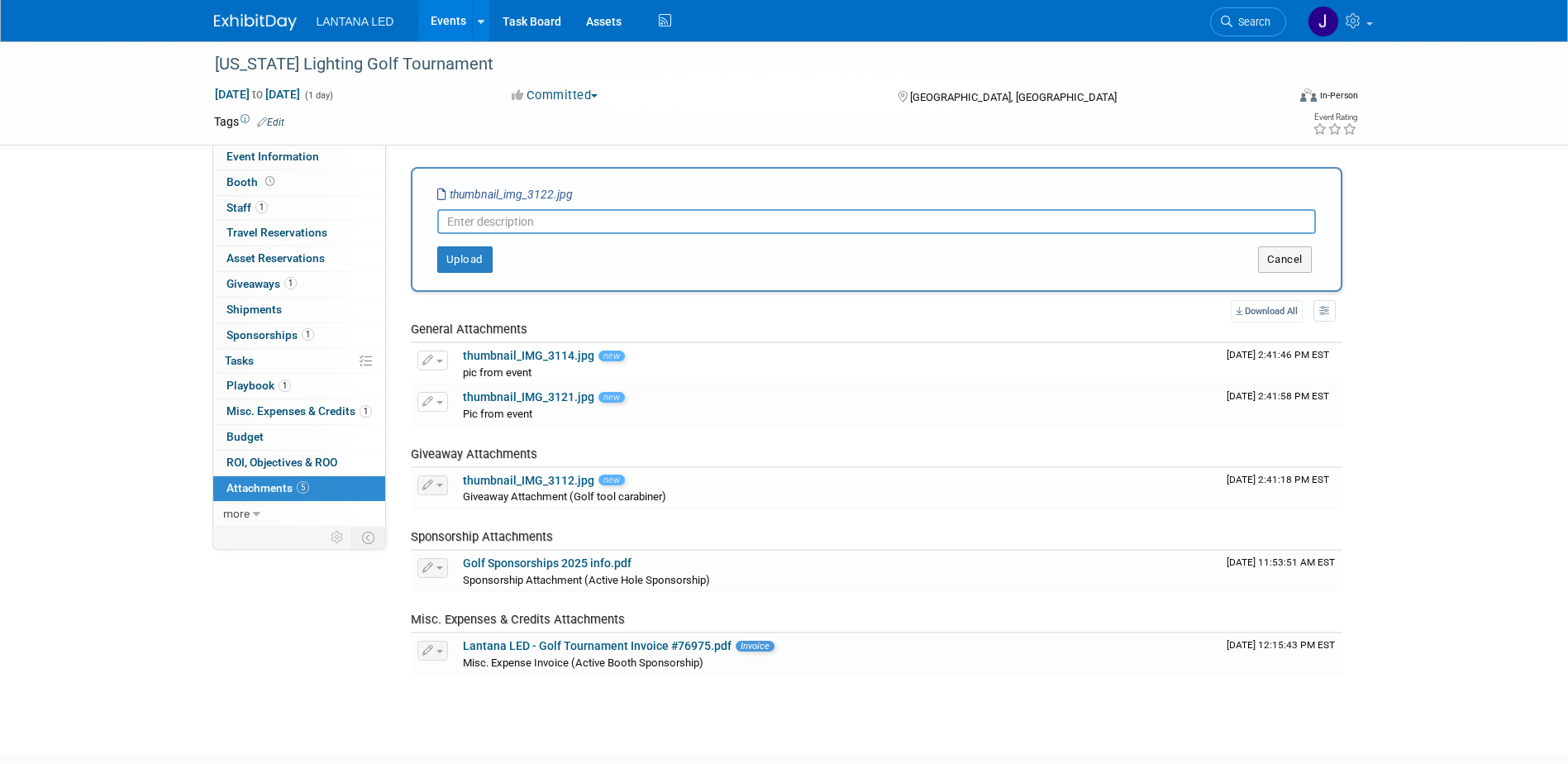
click at [485, 220] on input "text" at bounding box center [876, 221] width 878 height 24
click at [465, 259] on button "Upload" at bounding box center [464, 260] width 55 height 26
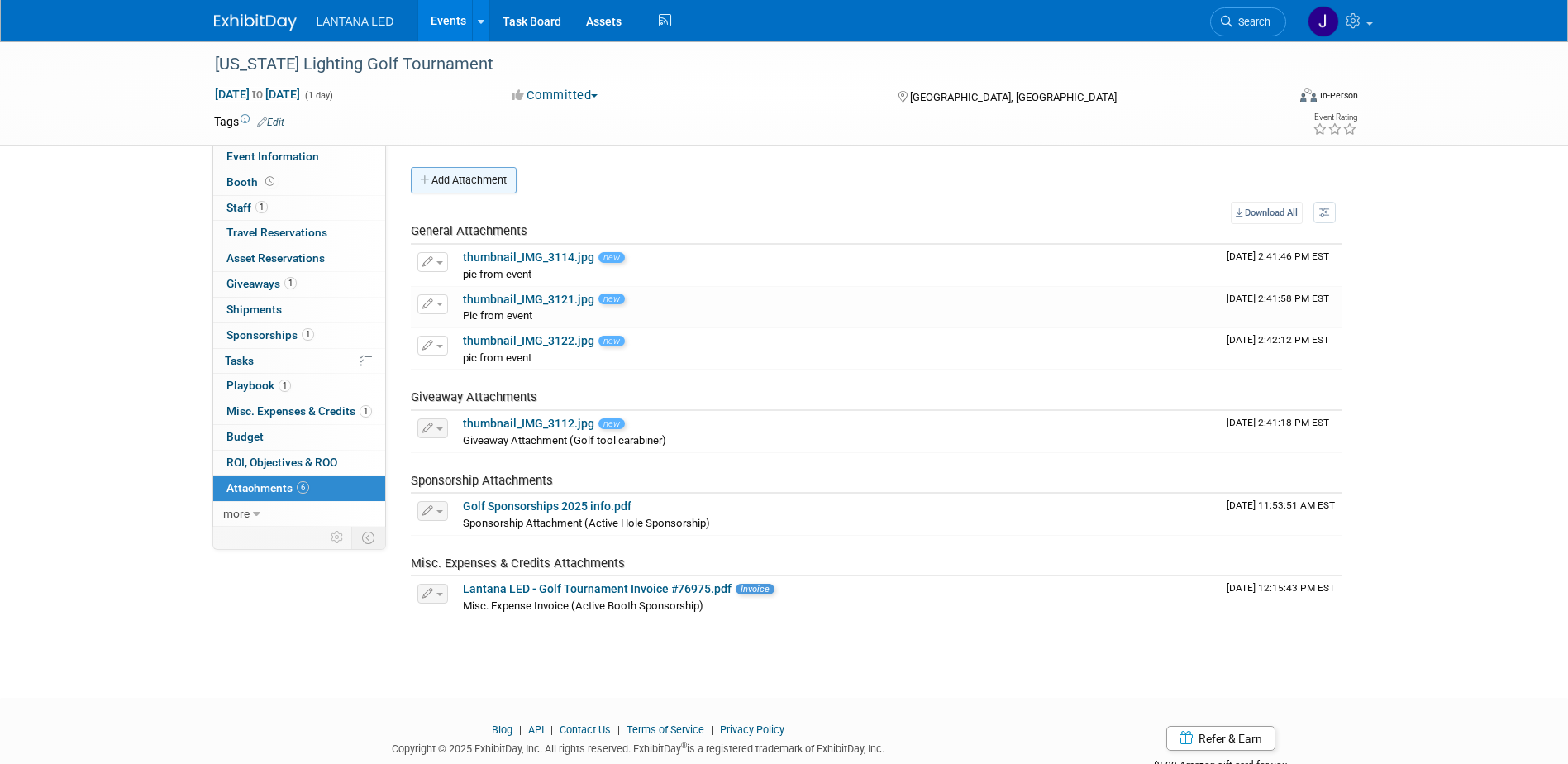
click at [461, 181] on button "Add Attachment" at bounding box center [463, 180] width 106 height 26
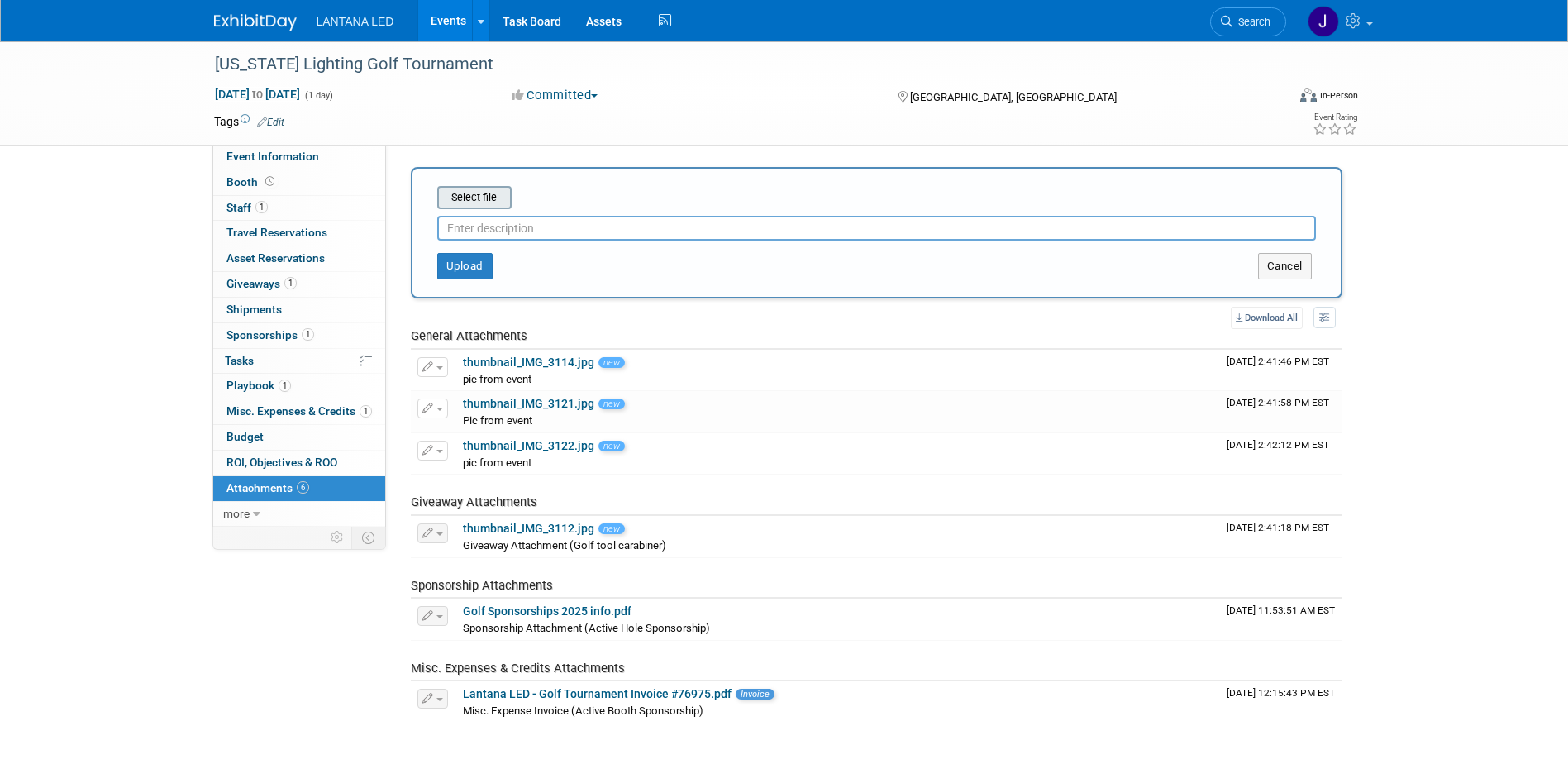
click at [465, 196] on input "file" at bounding box center [411, 198] width 197 height 20
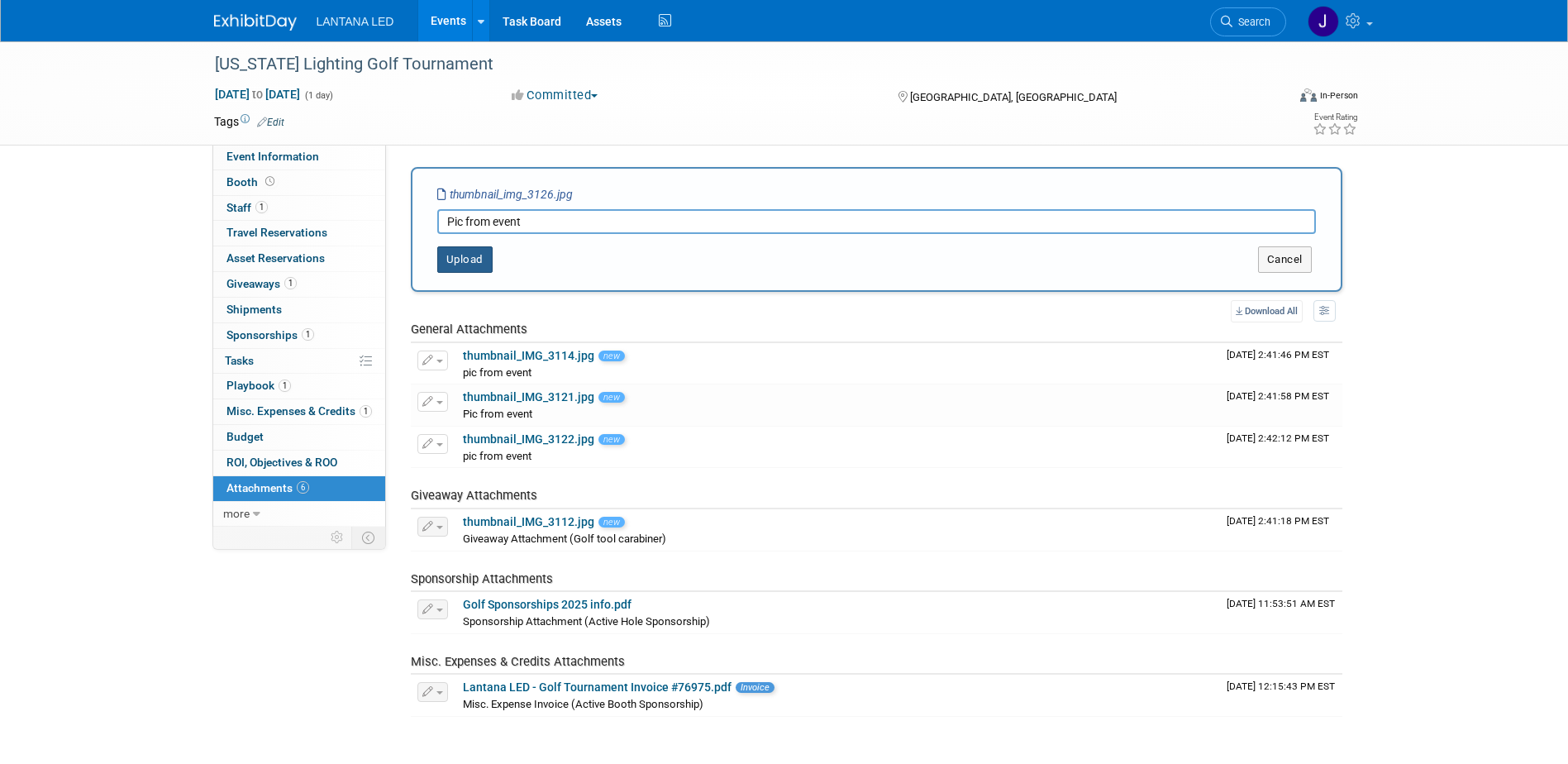
type input "Pic from event"
click at [475, 255] on button "Upload" at bounding box center [464, 260] width 55 height 26
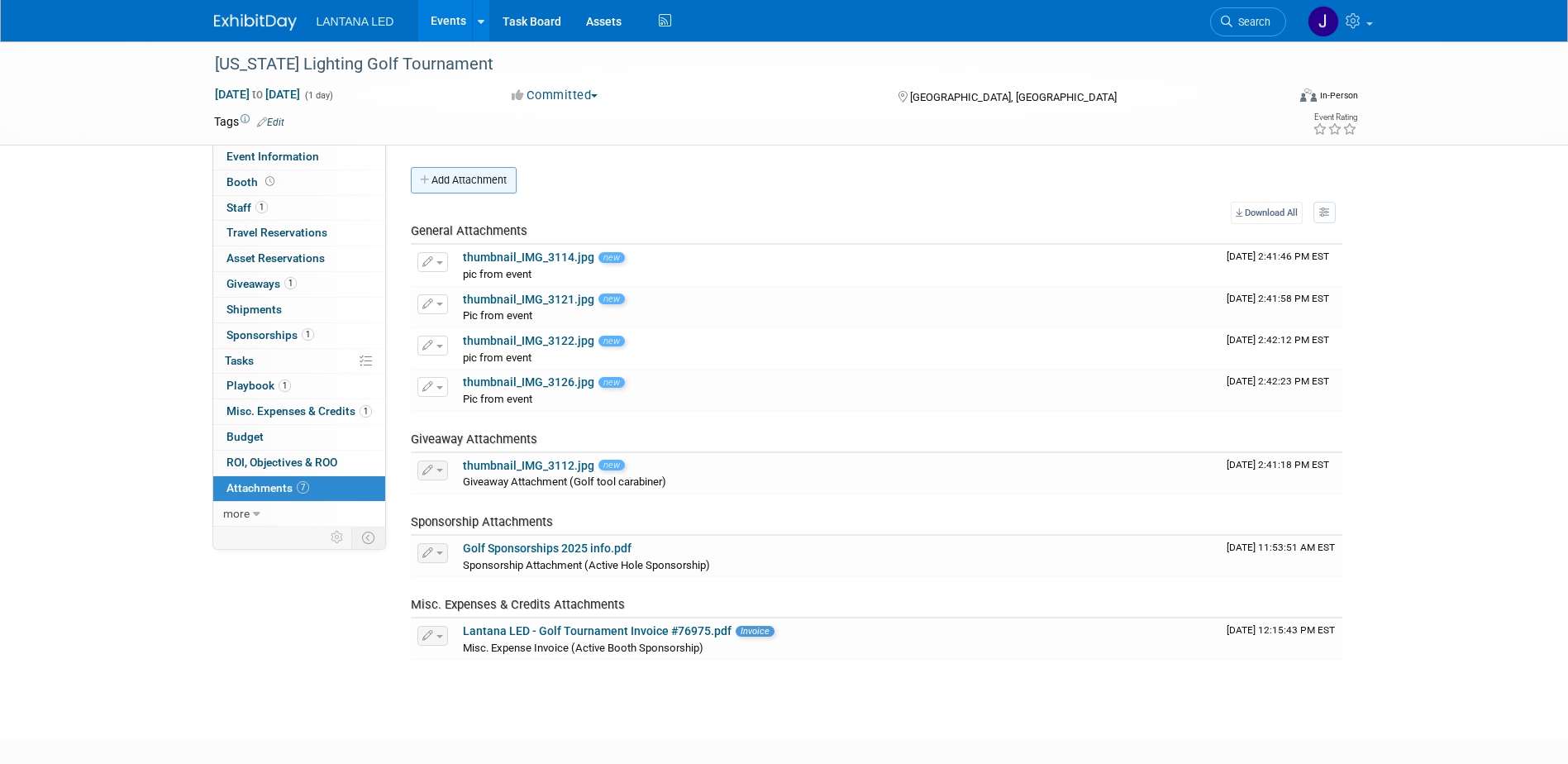
click at [459, 172] on button "Add Attachment" at bounding box center [463, 180] width 106 height 26
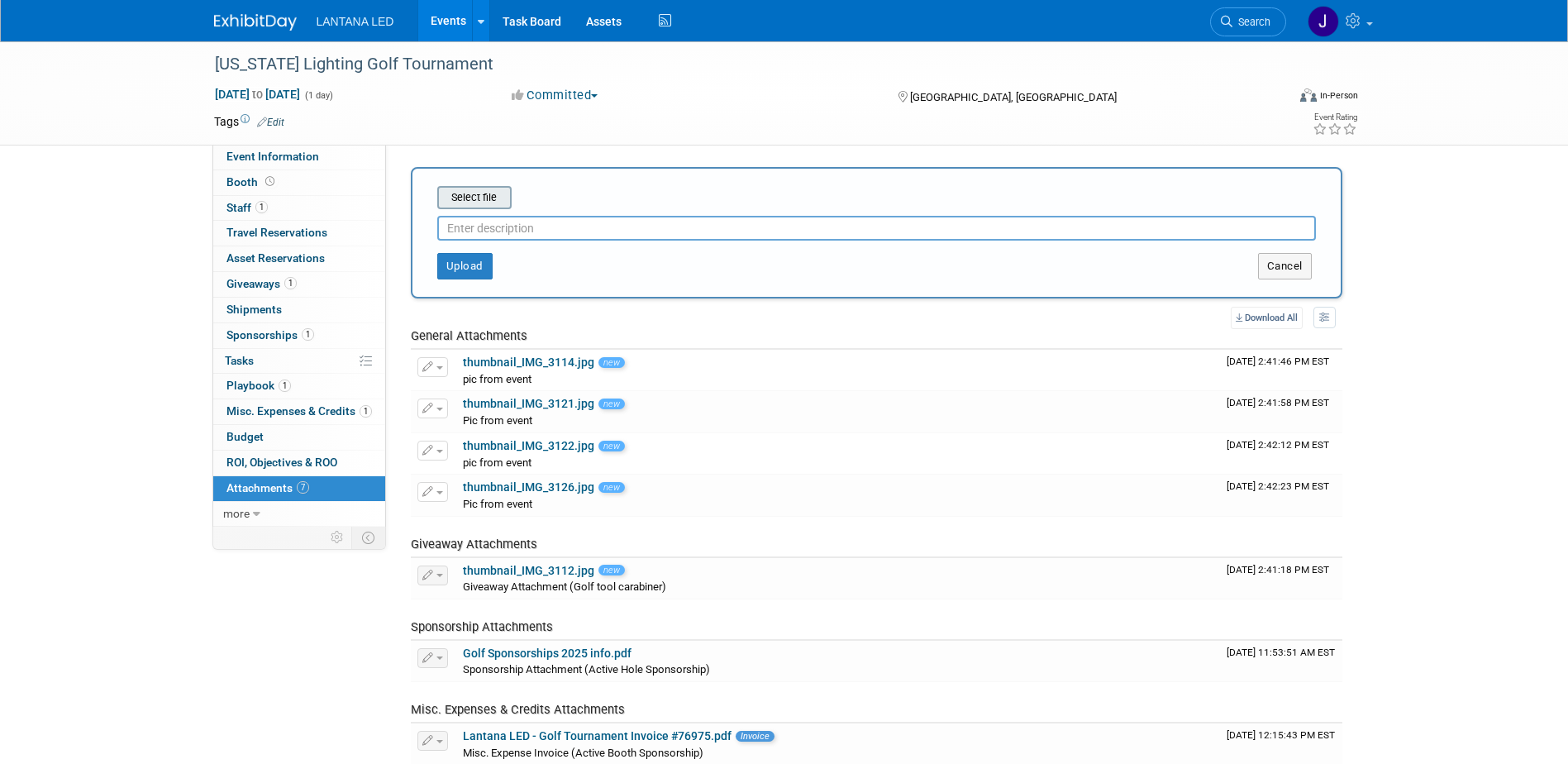
click at [462, 198] on input "file" at bounding box center [411, 198] width 197 height 20
click at [478, 192] on input "file" at bounding box center [411, 198] width 197 height 20
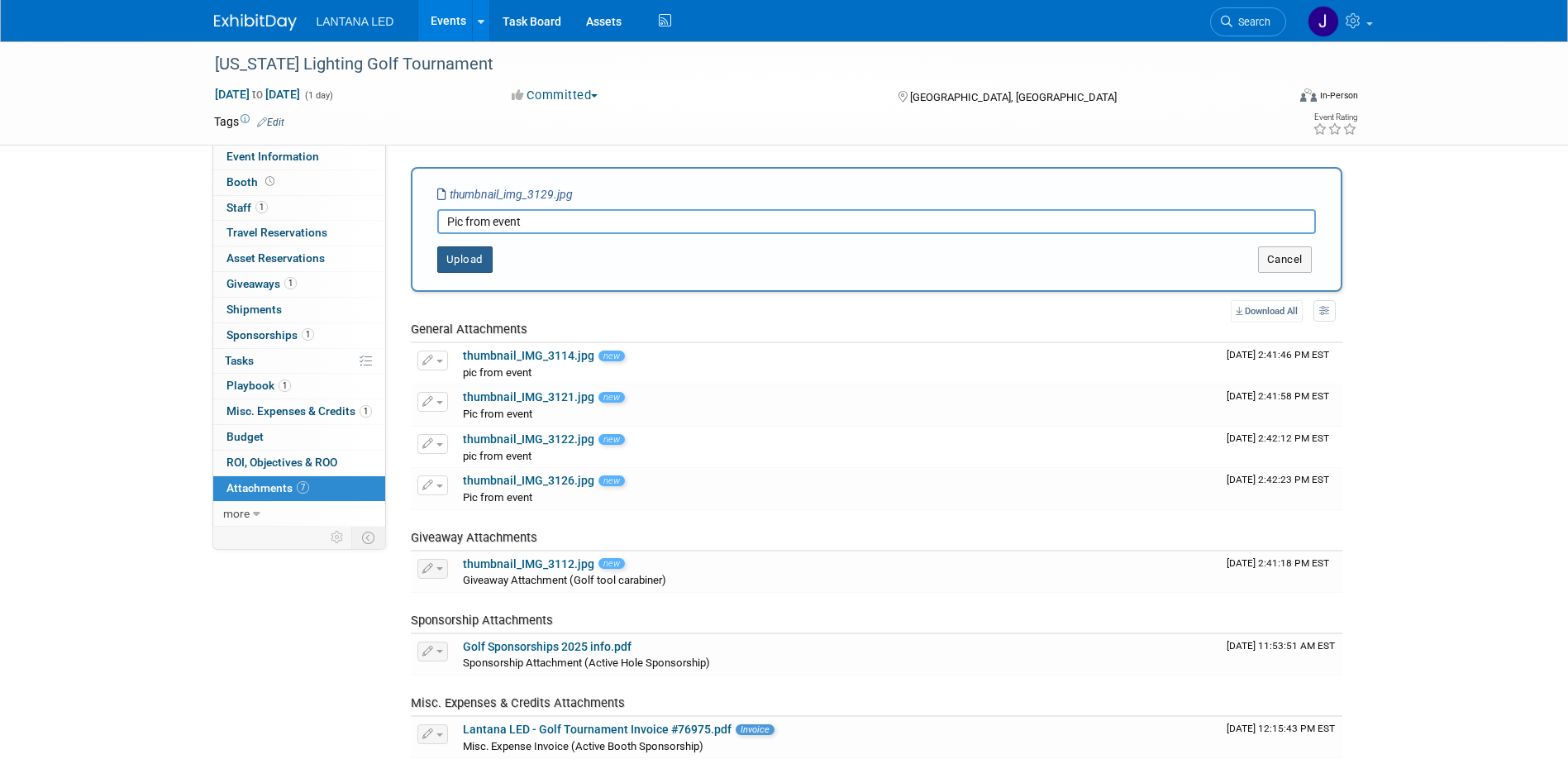
type input "Pic from event"
click at [477, 260] on button "Upload" at bounding box center [464, 260] width 55 height 26
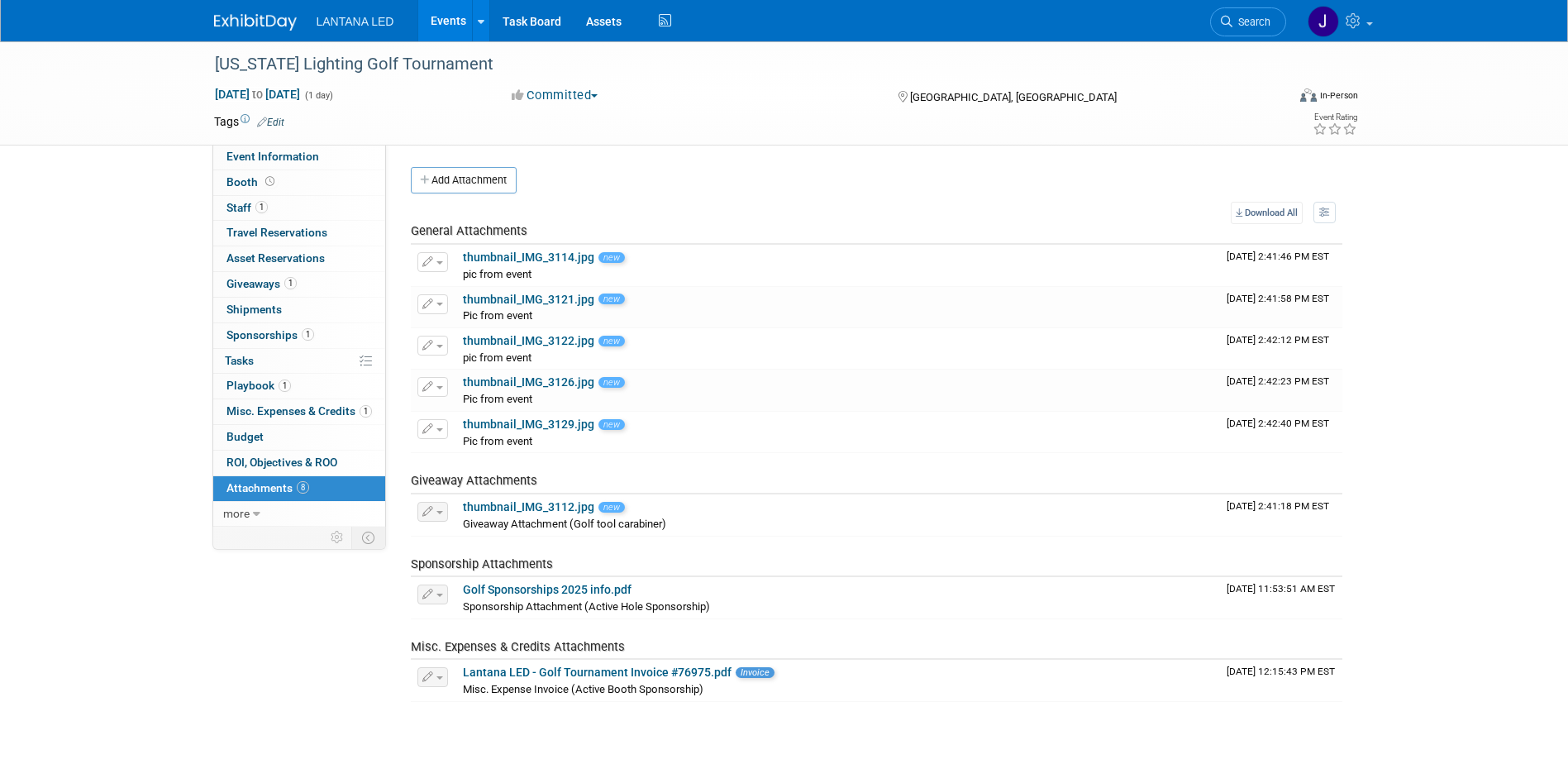
click at [440, 17] on link "Events" at bounding box center [448, 20] width 60 height 41
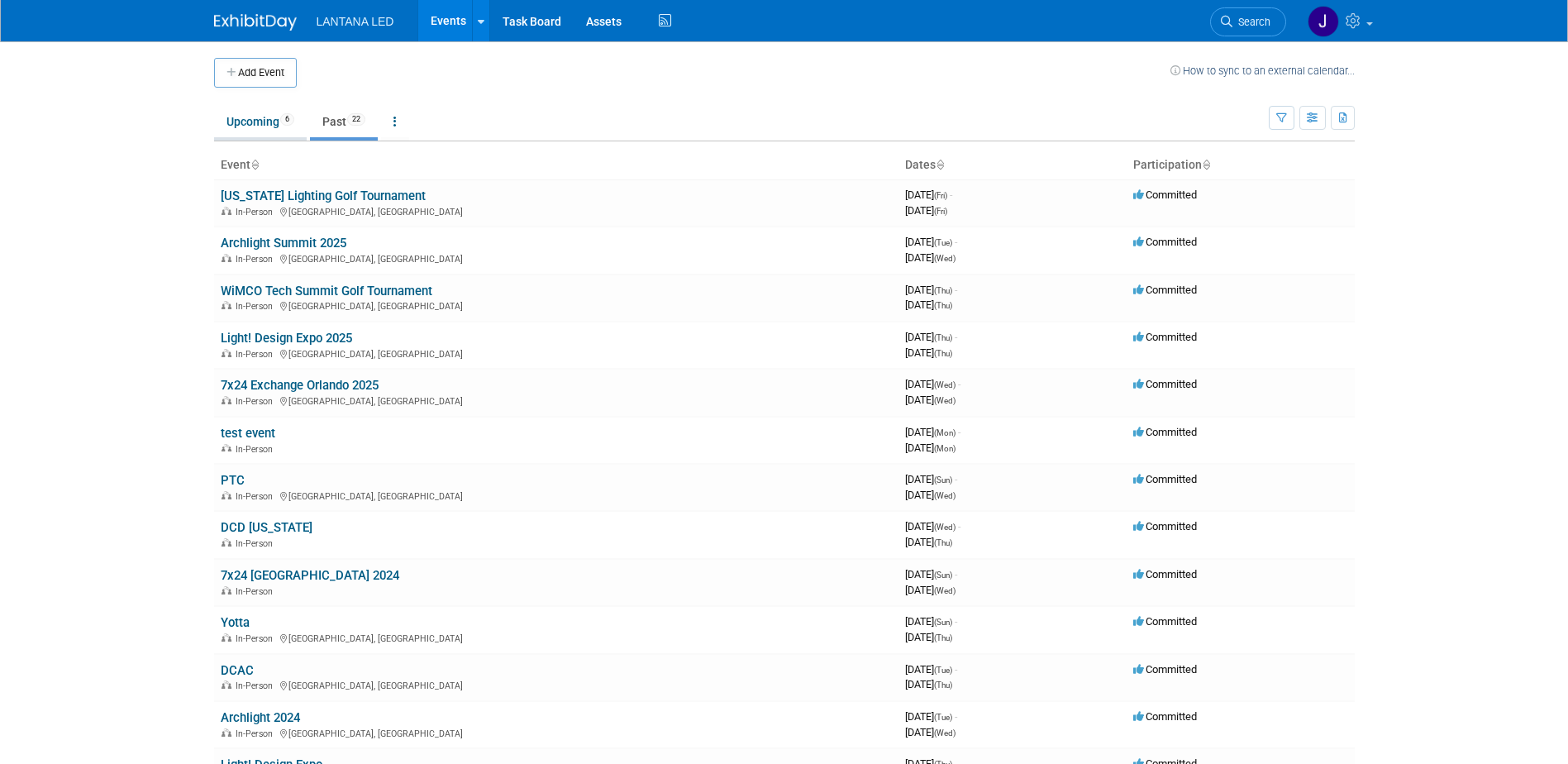
click at [264, 124] on link "Upcoming 6" at bounding box center [260, 122] width 93 height 31
